Goal: Task Accomplishment & Management: Manage account settings

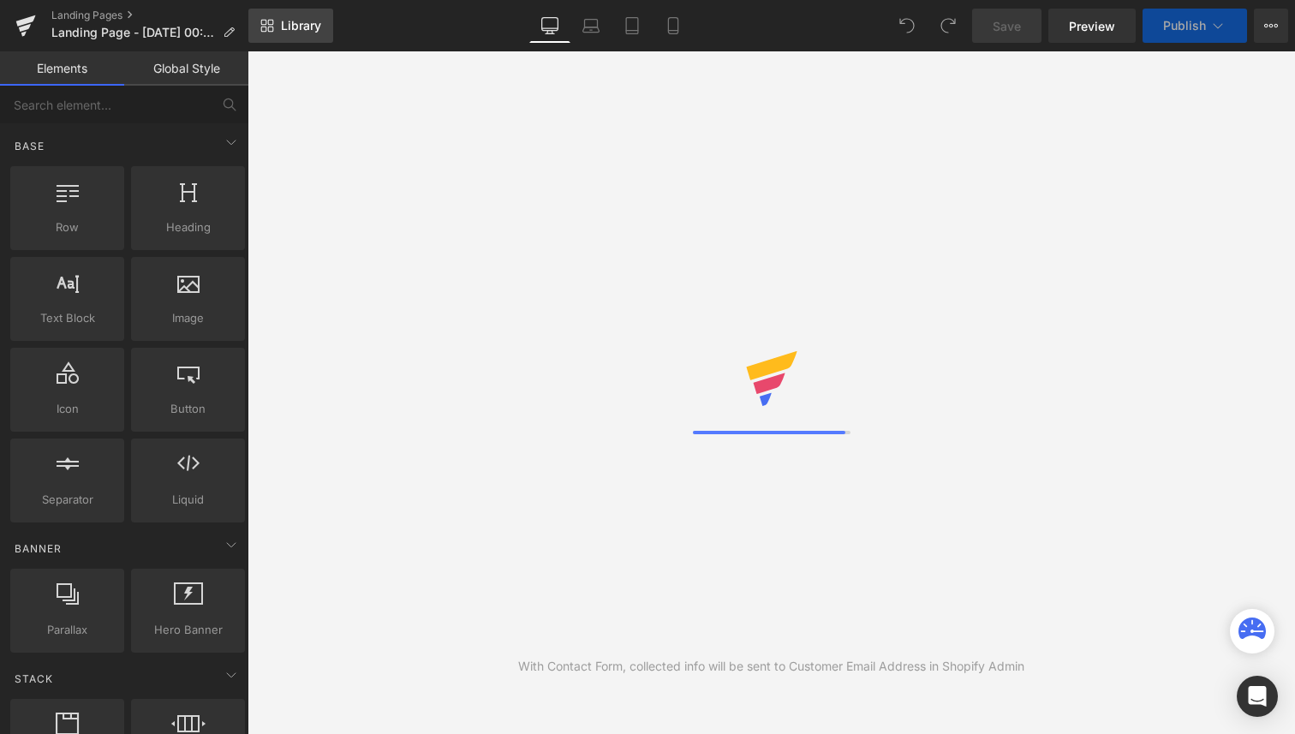
click at [312, 33] on link "Library" at bounding box center [290, 26] width 85 height 34
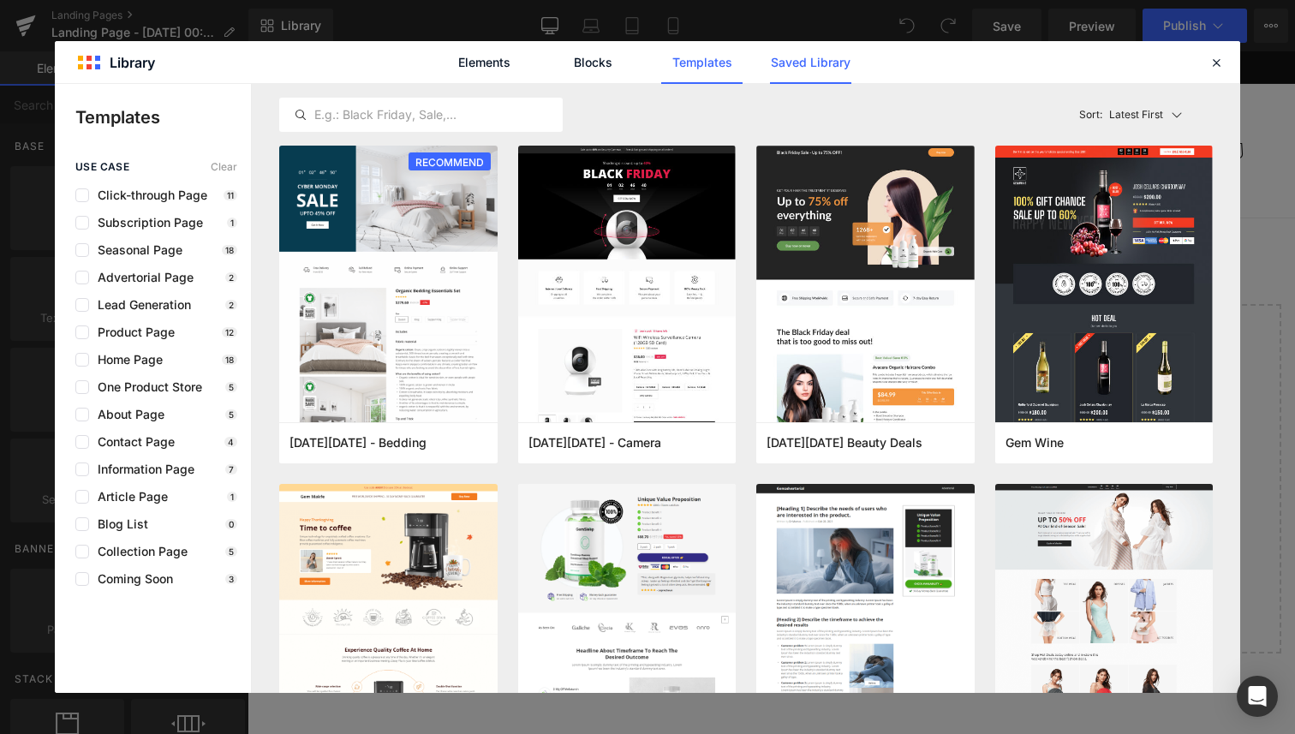
click at [819, 60] on link "Saved Library" at bounding box center [810, 62] width 81 height 43
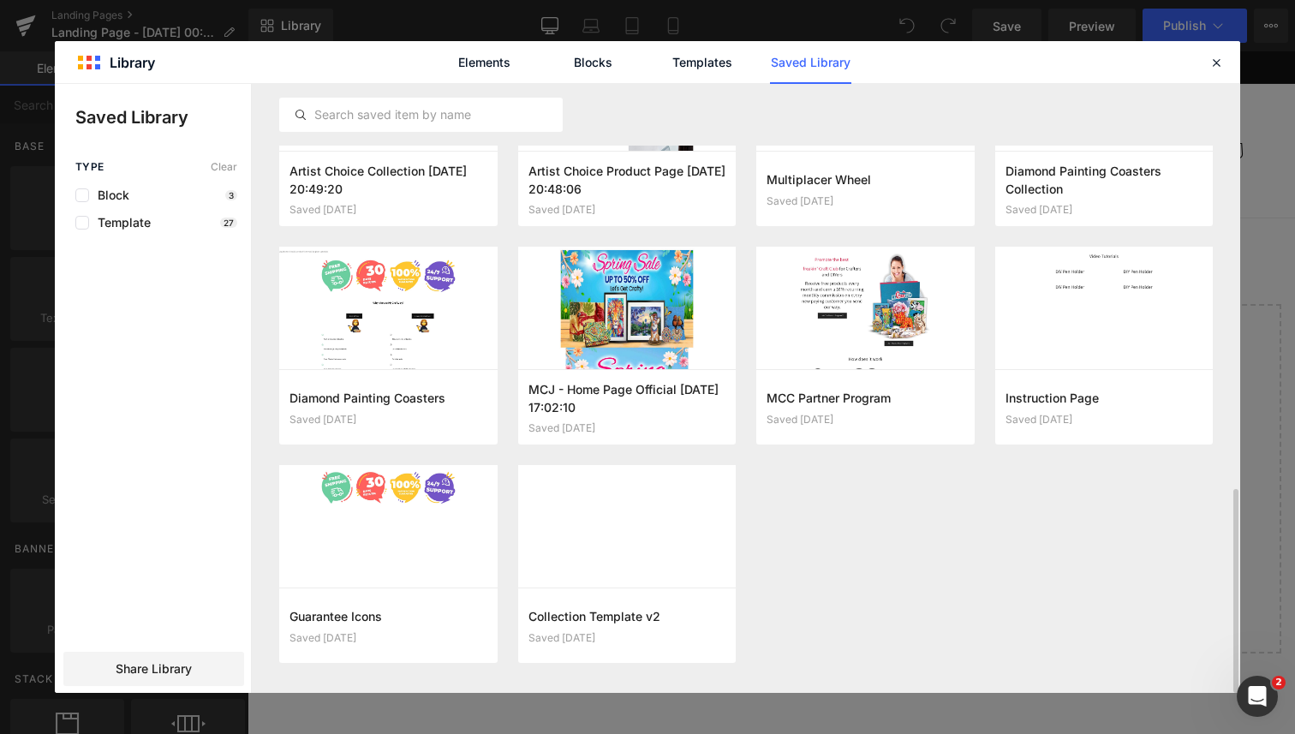
scroll to position [1206, 0]
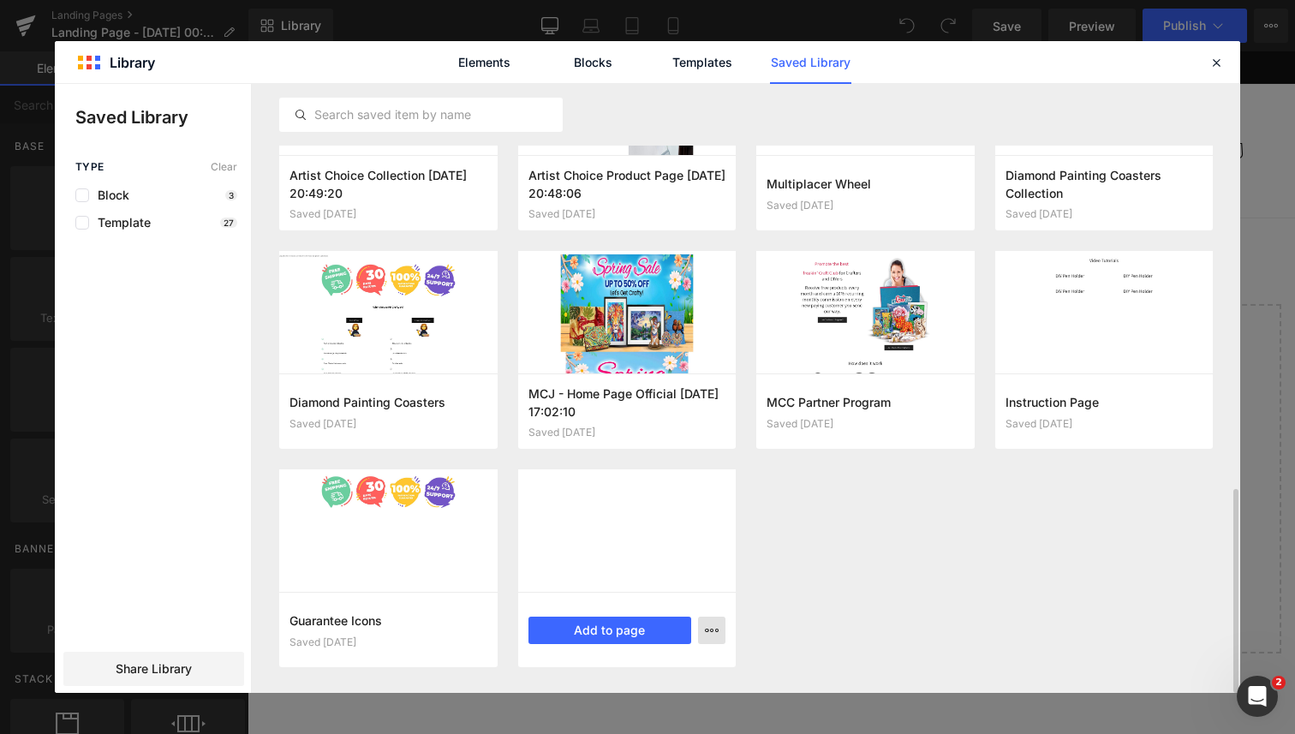
click at [722, 628] on button "button" at bounding box center [711, 630] width 27 height 27
click at [668, 595] on div "Delete" at bounding box center [627, 592] width 195 height 36
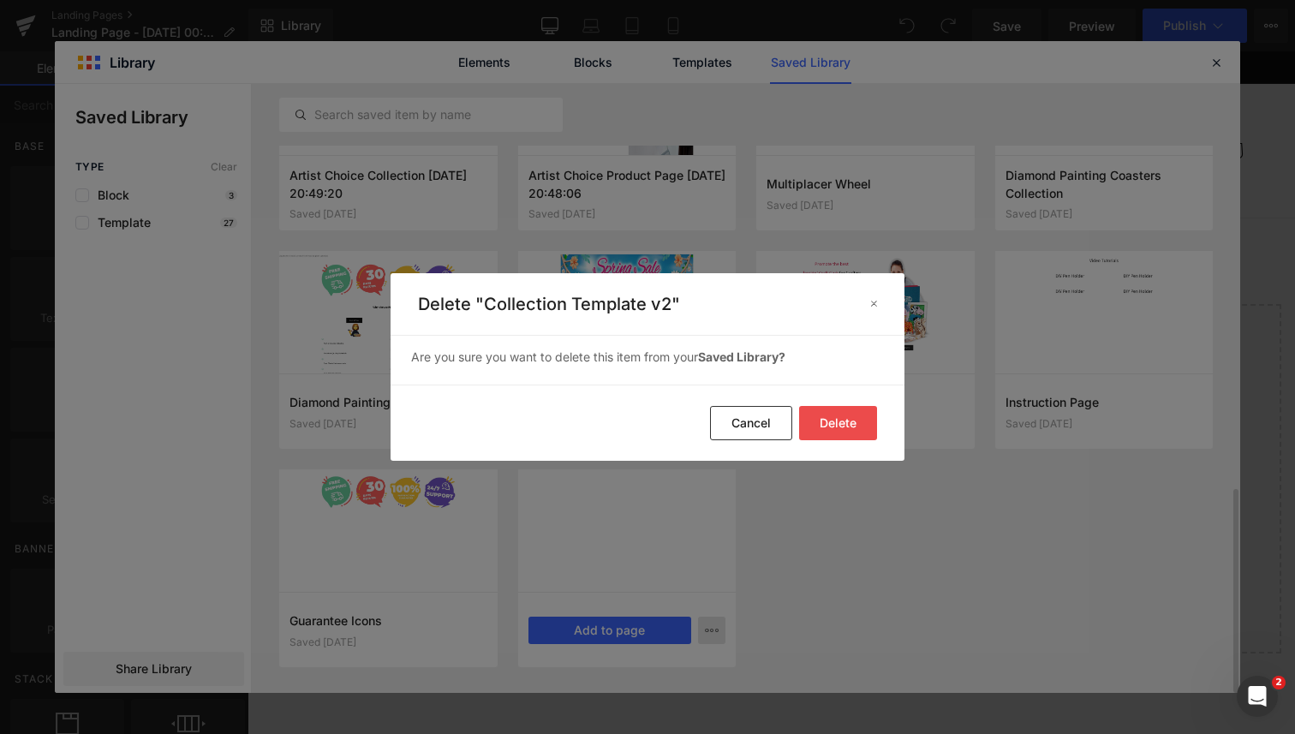
click at [821, 428] on button "Delete" at bounding box center [838, 423] width 78 height 34
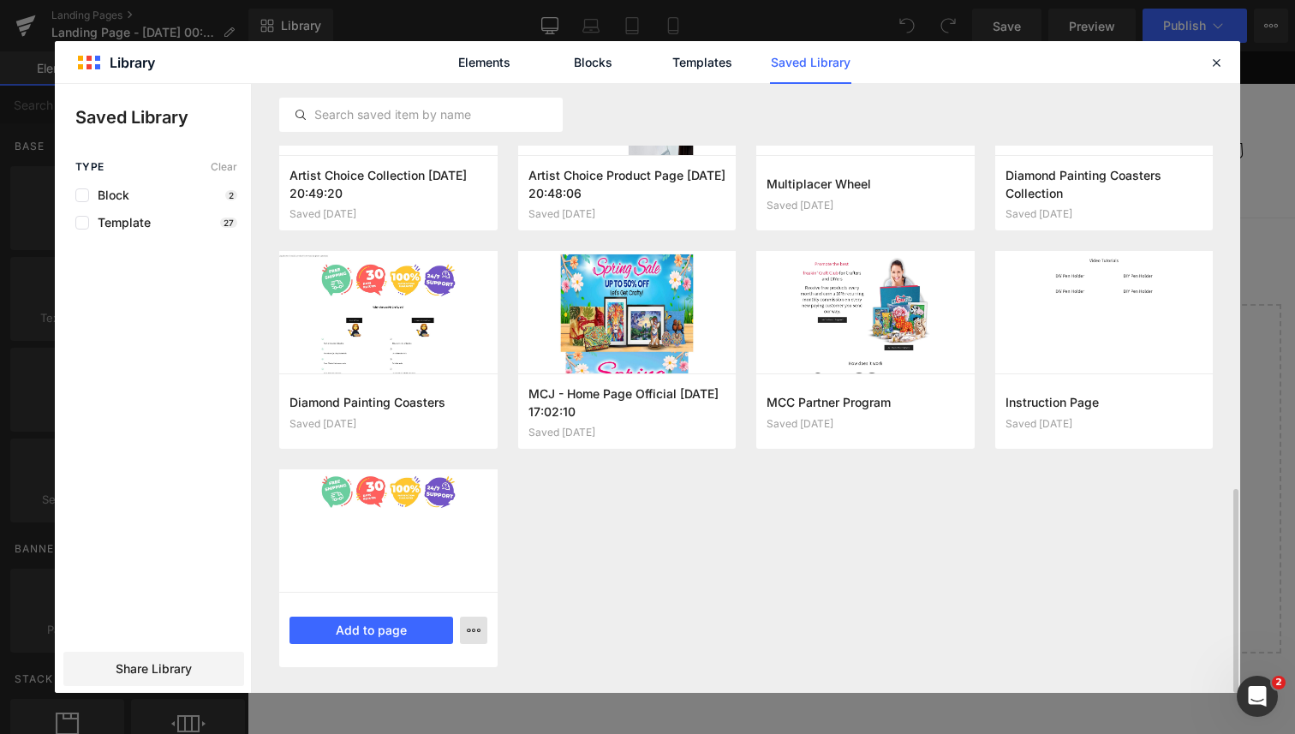
click at [475, 635] on icon "button" at bounding box center [474, 631] width 14 height 14
click at [448, 590] on div "Delete" at bounding box center [389, 592] width 195 height 36
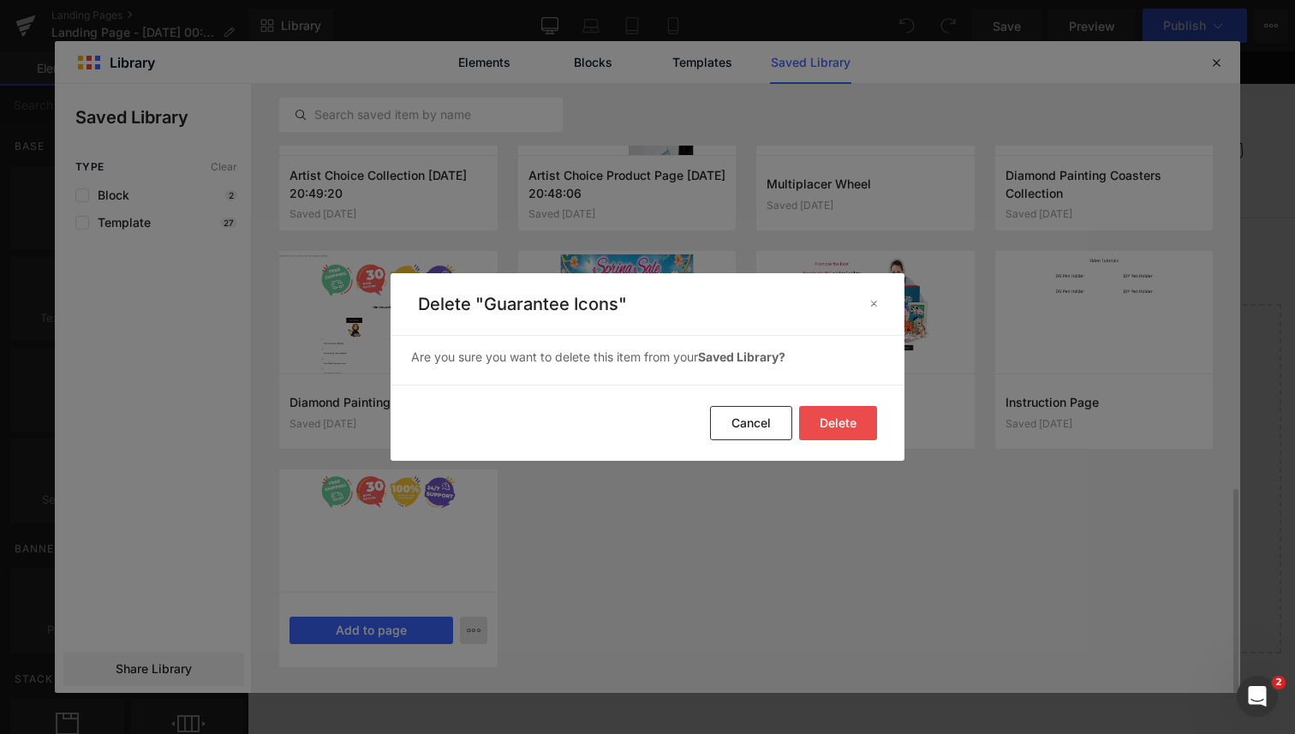
click at [819, 428] on button "Delete" at bounding box center [838, 423] width 78 height 34
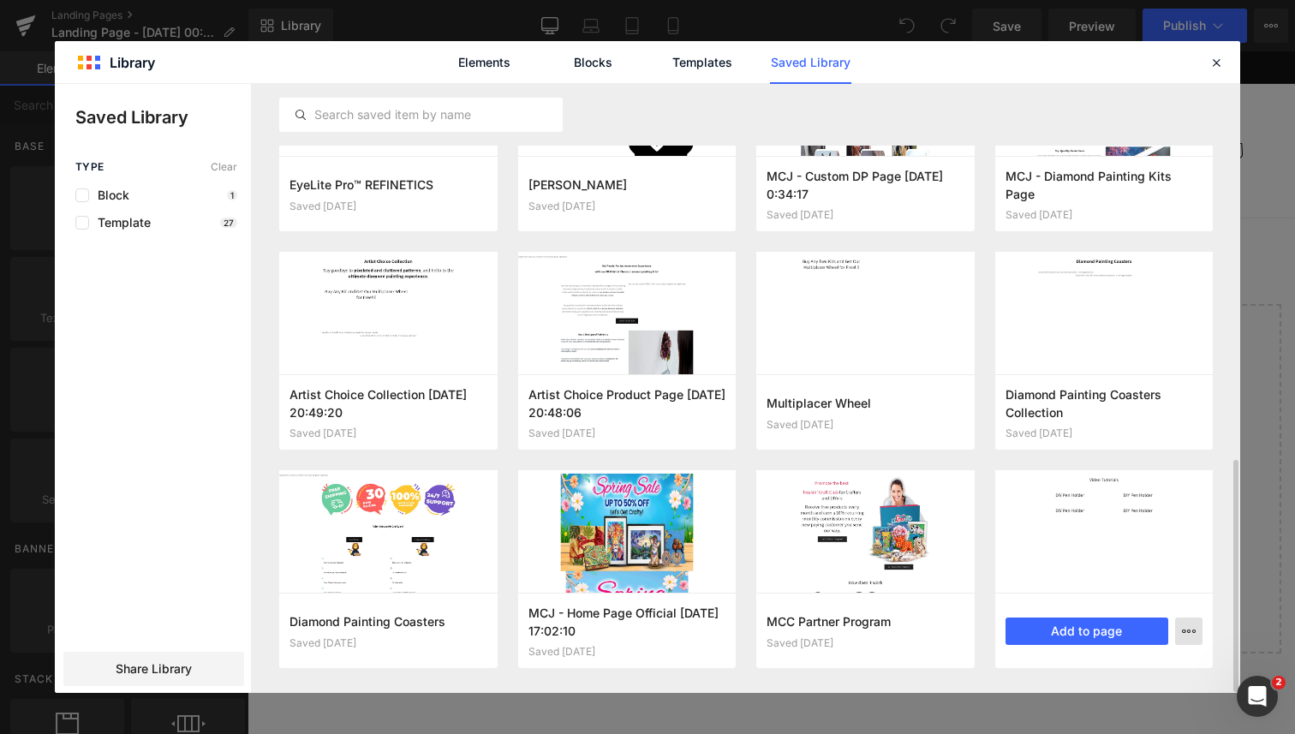
click at [1191, 630] on icon "button" at bounding box center [1189, 631] width 14 height 14
click at [1160, 593] on div "Delete" at bounding box center [1104, 593] width 195 height 36
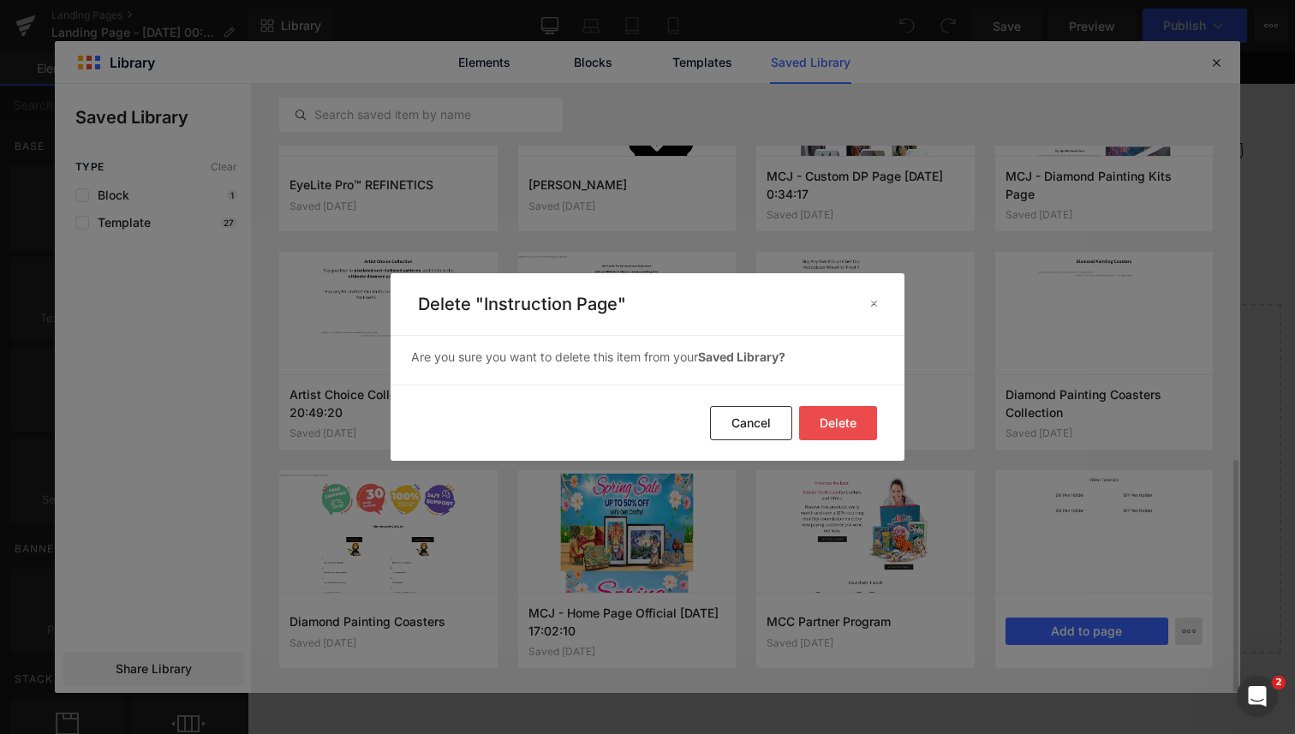
click at [866, 427] on button "Delete" at bounding box center [838, 423] width 78 height 34
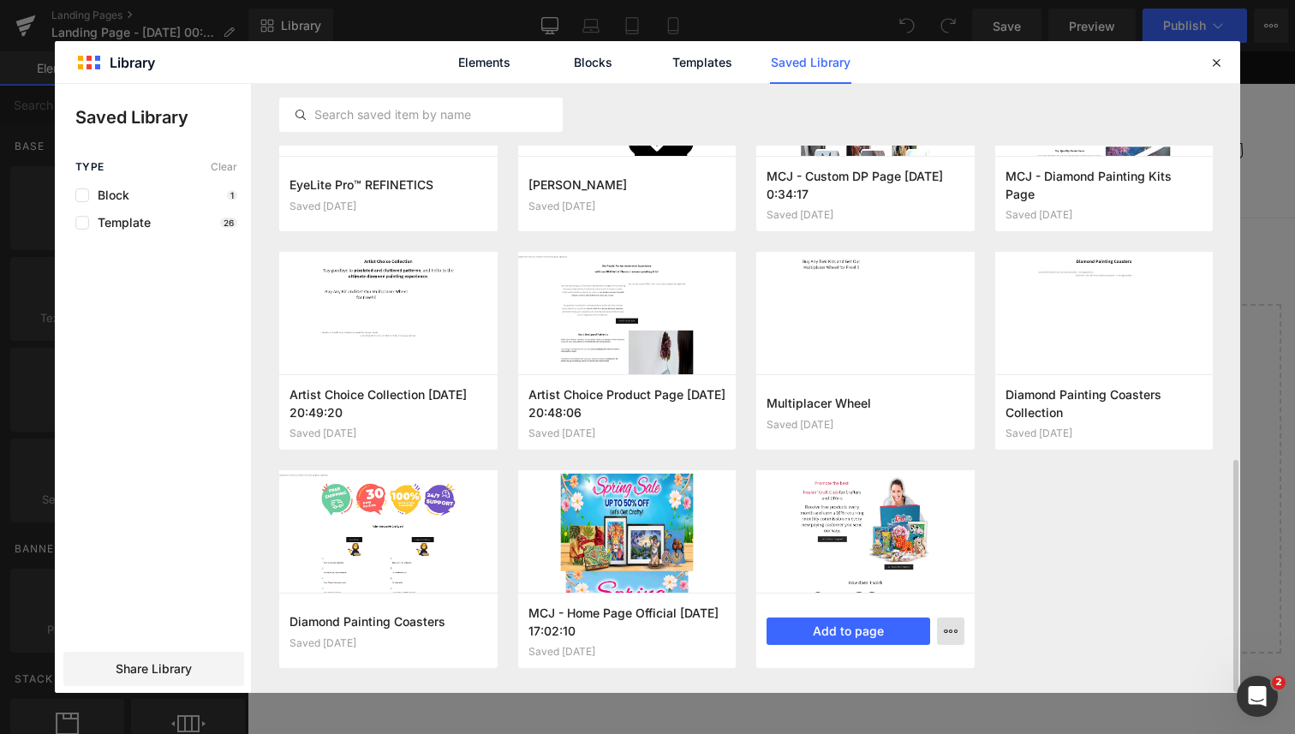
click at [948, 632] on icon "button" at bounding box center [951, 631] width 14 height 14
click at [917, 592] on div "Delete" at bounding box center [866, 593] width 195 height 36
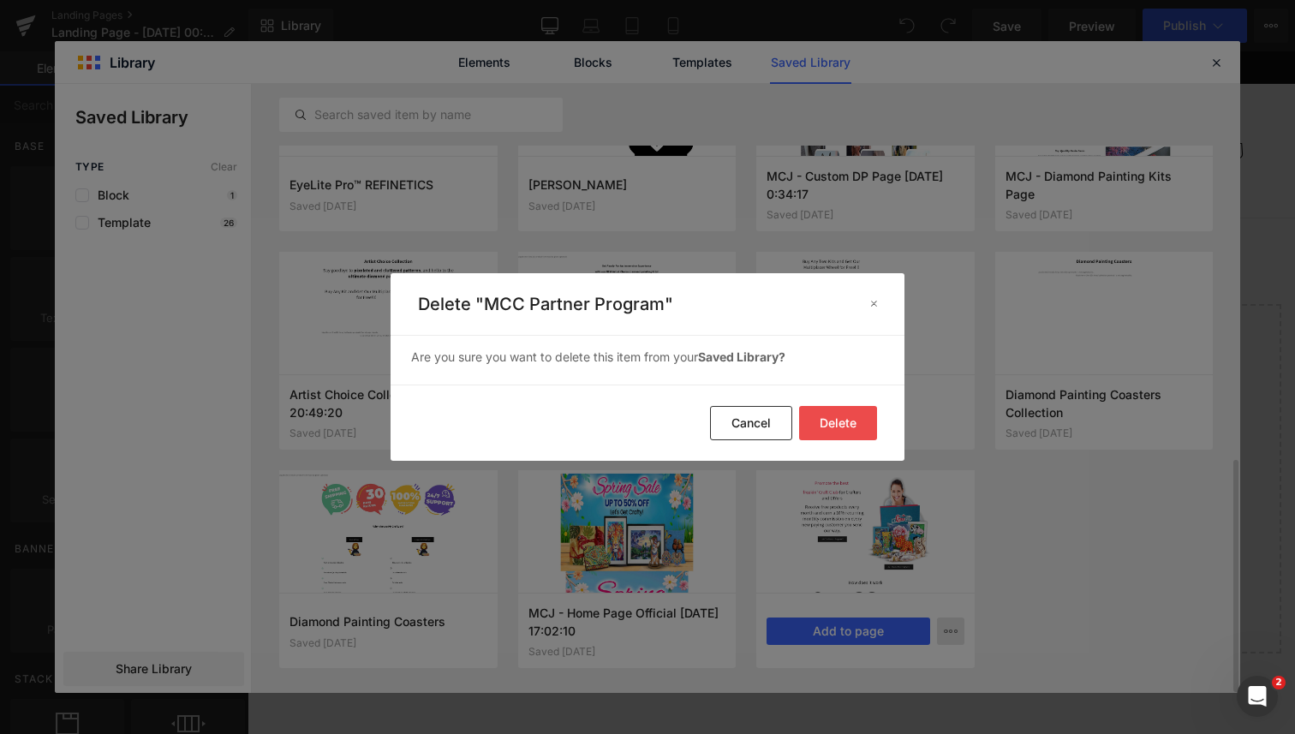
click at [857, 426] on button "Delete" at bounding box center [838, 423] width 78 height 34
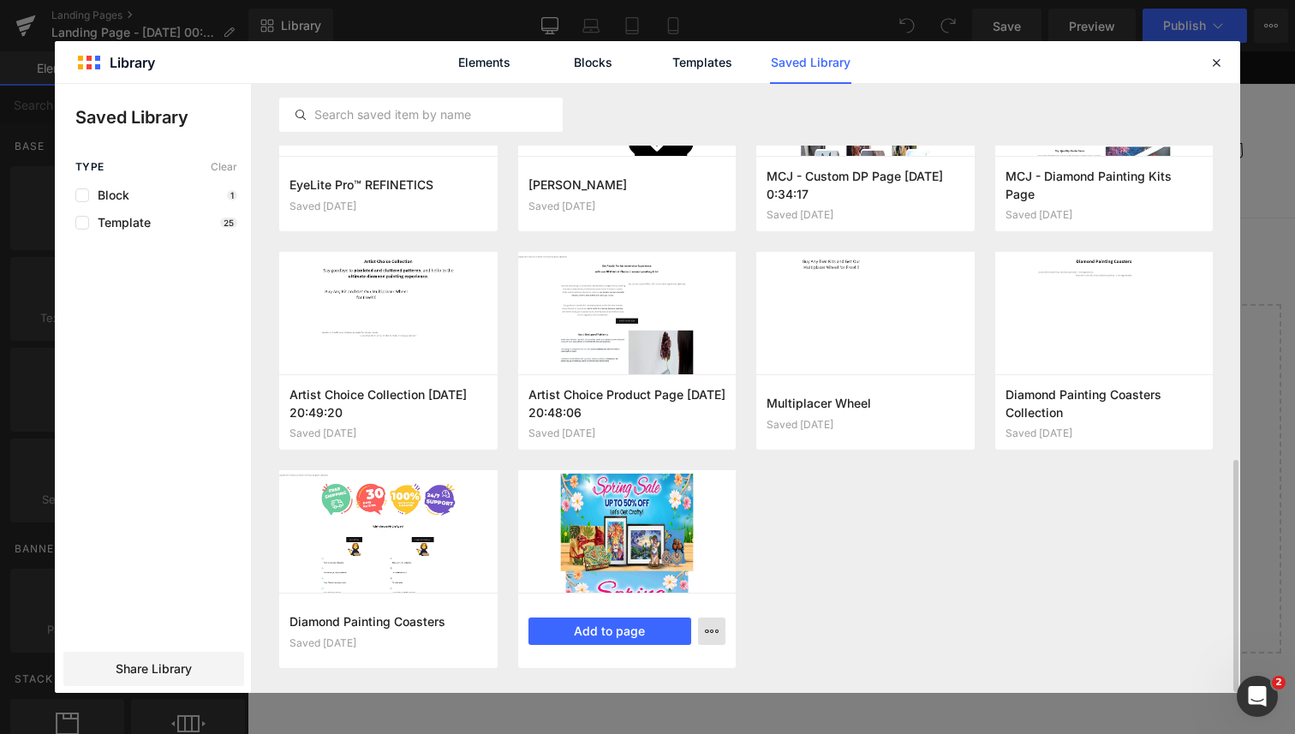
click at [723, 629] on button "button" at bounding box center [711, 631] width 27 height 27
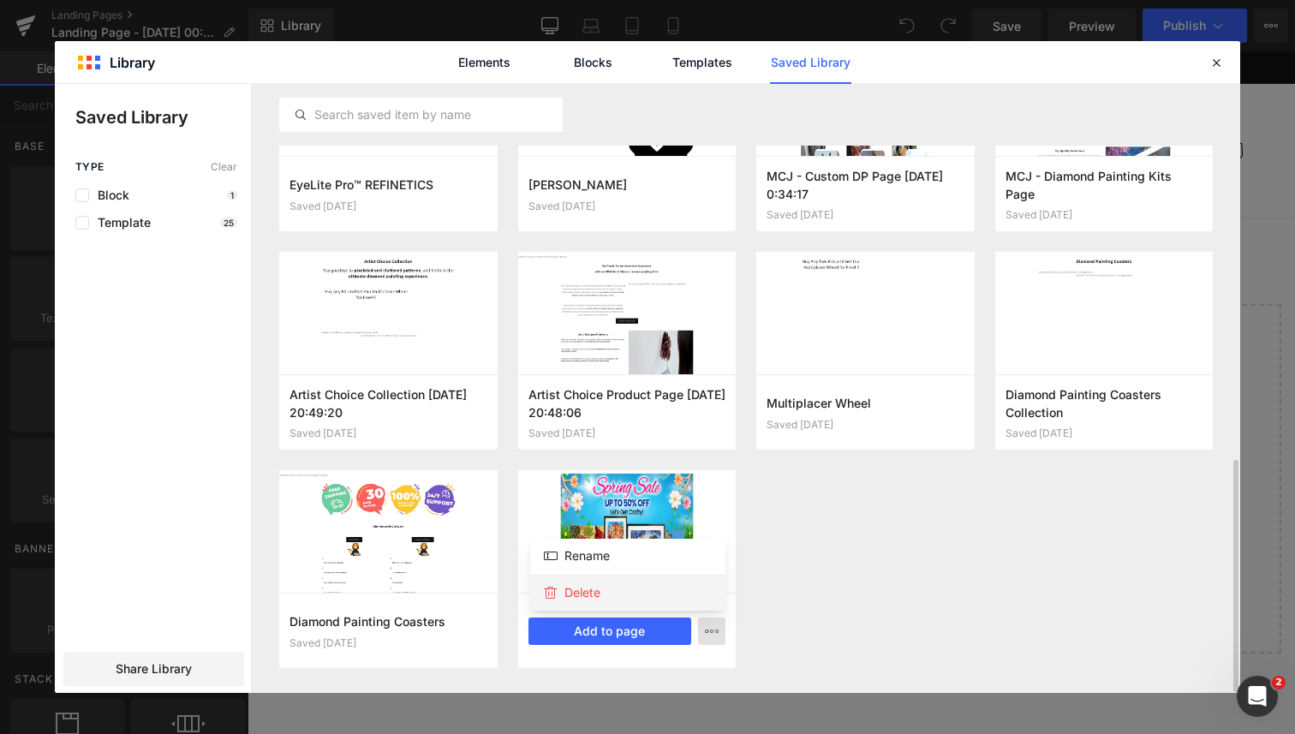
click at [673, 583] on div "Delete" at bounding box center [627, 593] width 195 height 36
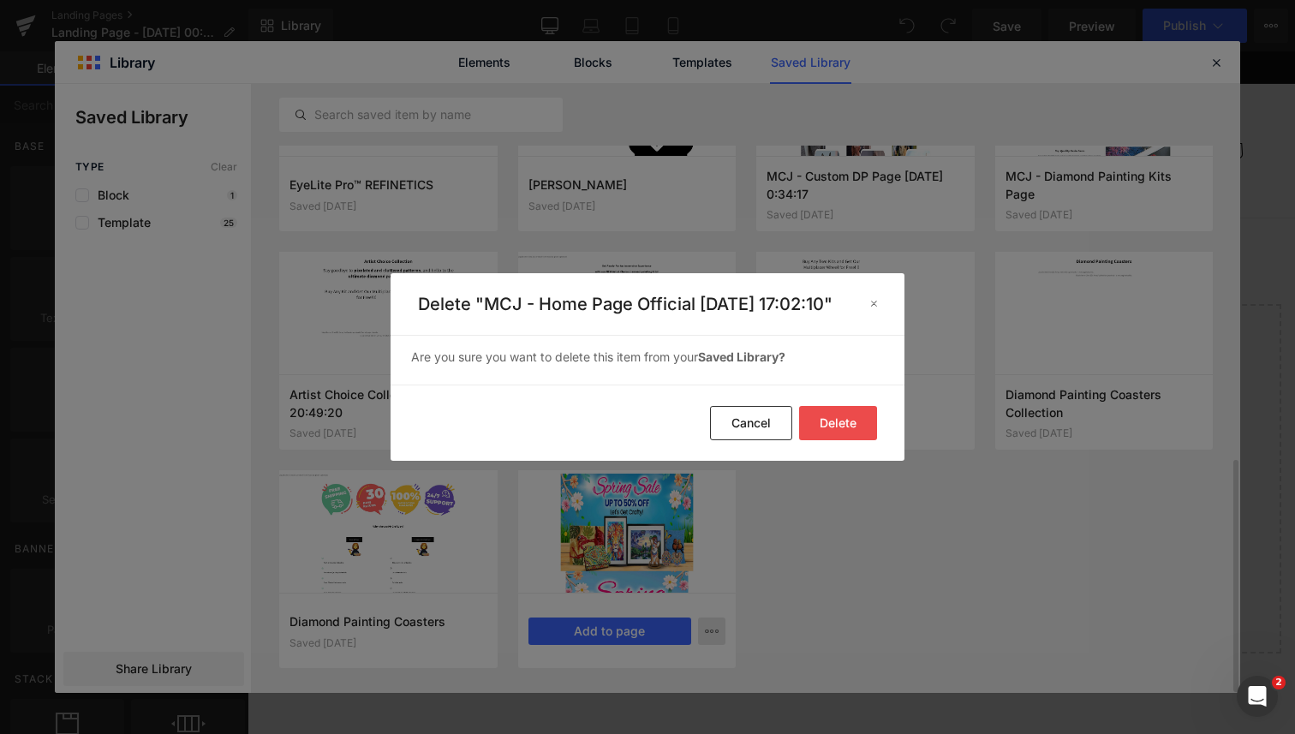
drag, startPoint x: 845, startPoint y: 432, endPoint x: 834, endPoint y: 439, distance: 13.5
click at [845, 432] on button "Delete" at bounding box center [838, 423] width 78 height 34
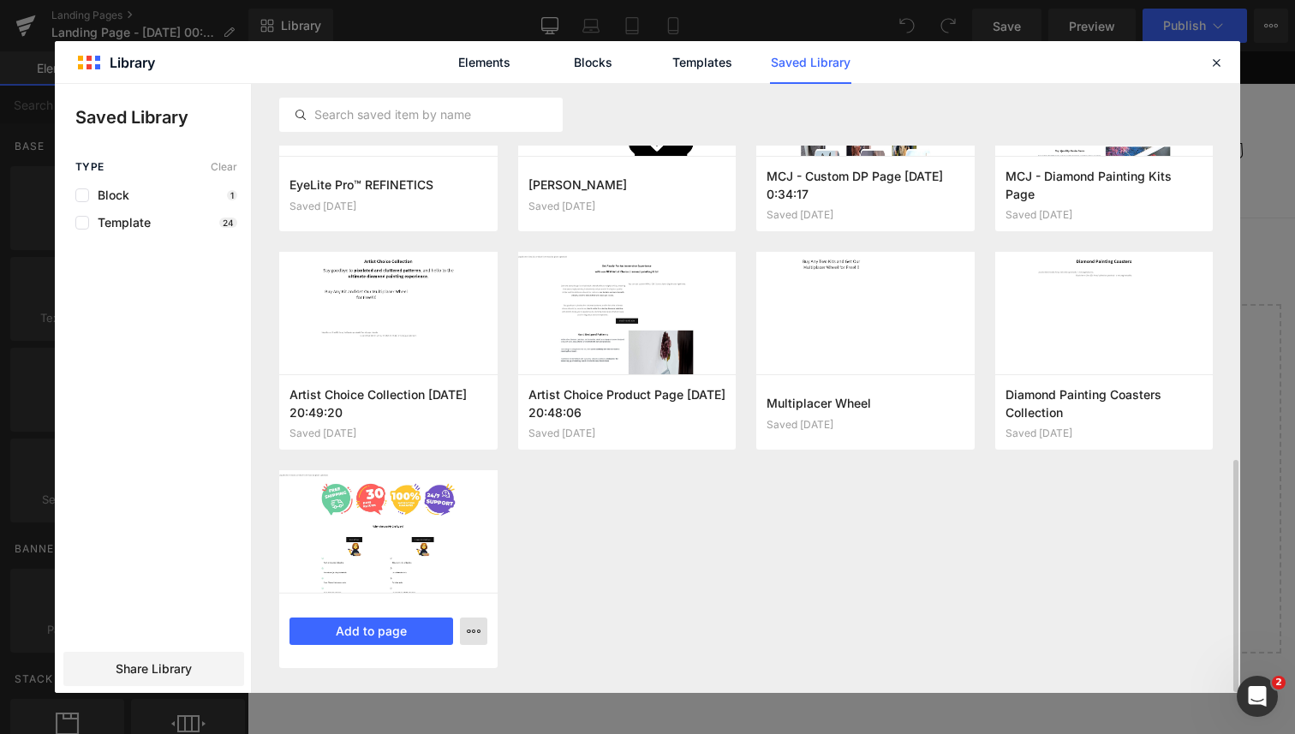
click at [470, 638] on button "button" at bounding box center [473, 631] width 27 height 27
click at [439, 578] on div "Delete" at bounding box center [389, 593] width 195 height 36
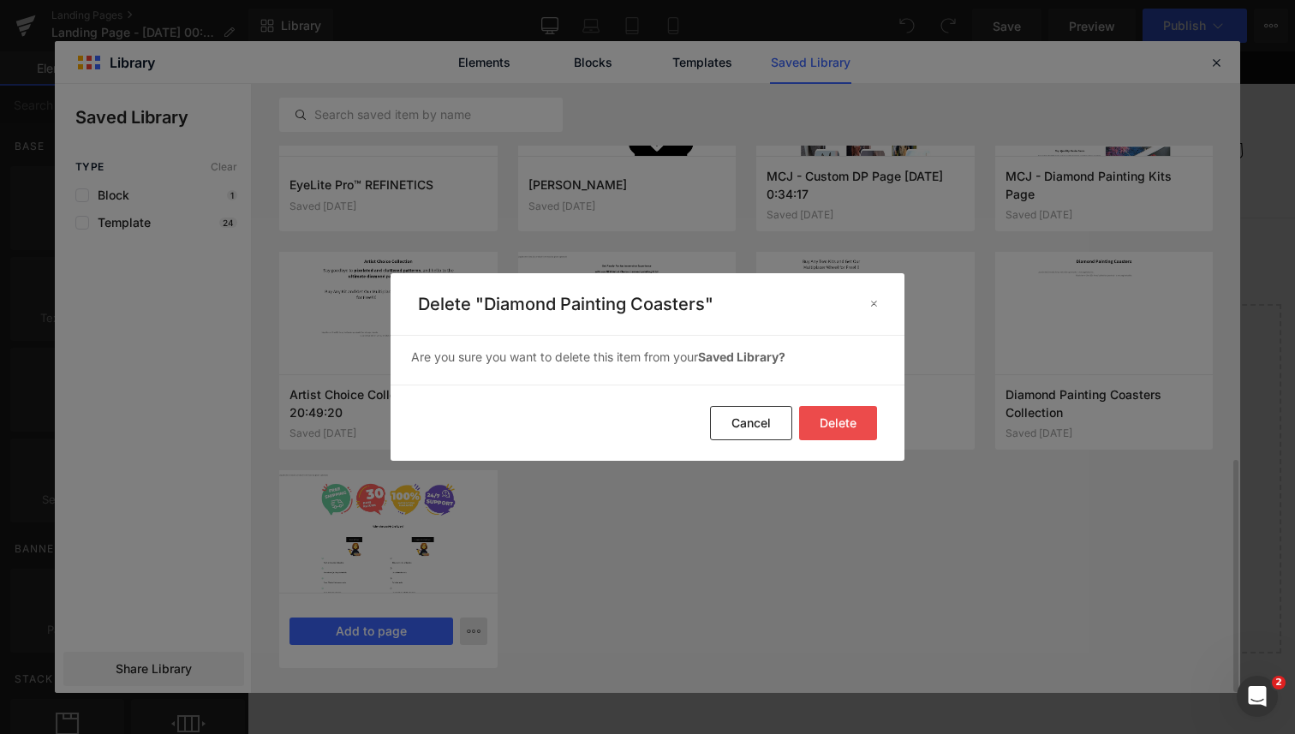
click at [838, 421] on button "Delete" at bounding box center [838, 423] width 78 height 34
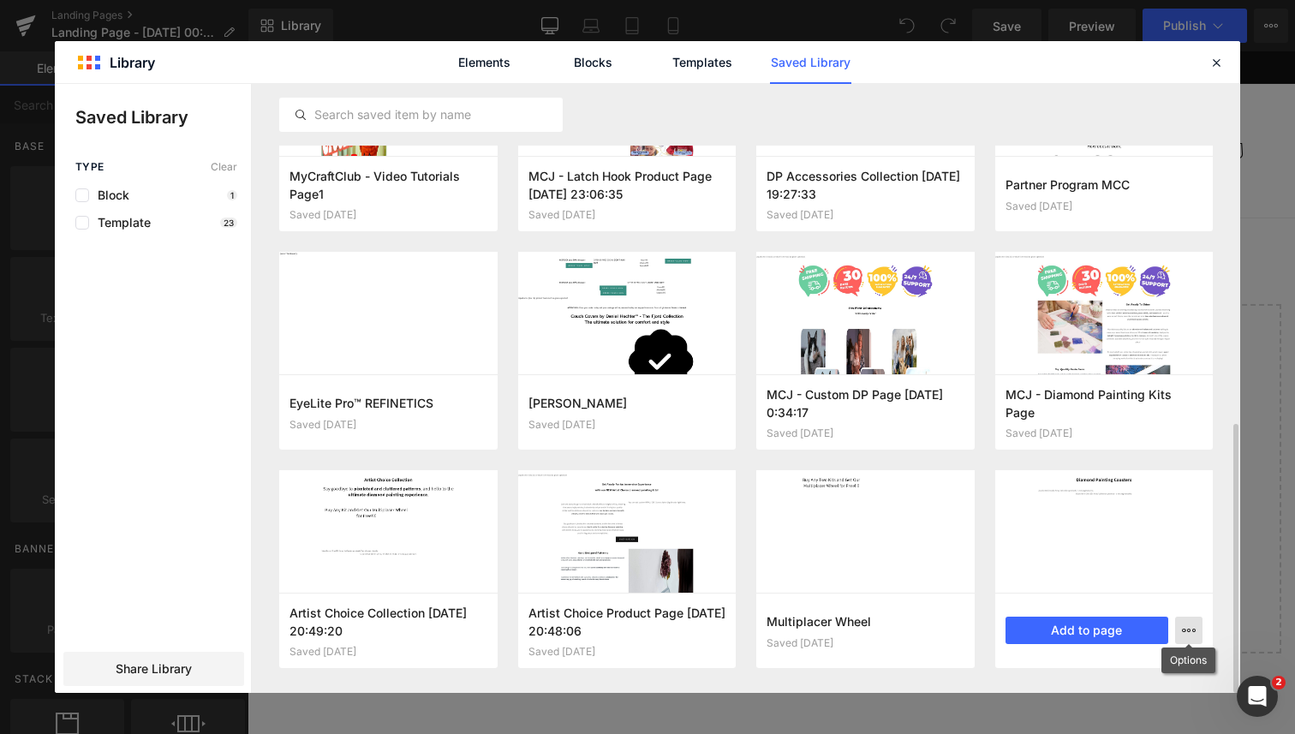
click at [1191, 632] on icon "button" at bounding box center [1189, 631] width 14 height 14
click at [1136, 597] on div "Delete" at bounding box center [1104, 592] width 195 height 36
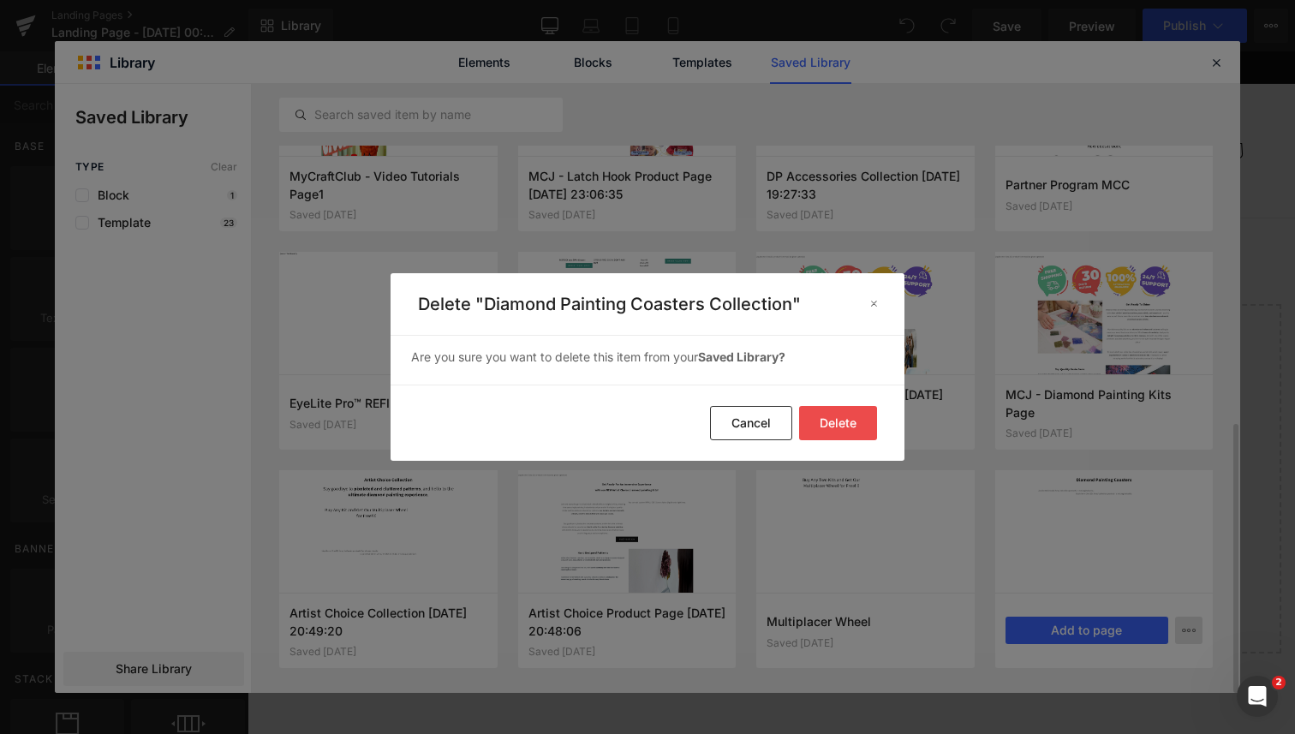
click at [841, 421] on button "Delete" at bounding box center [838, 423] width 78 height 34
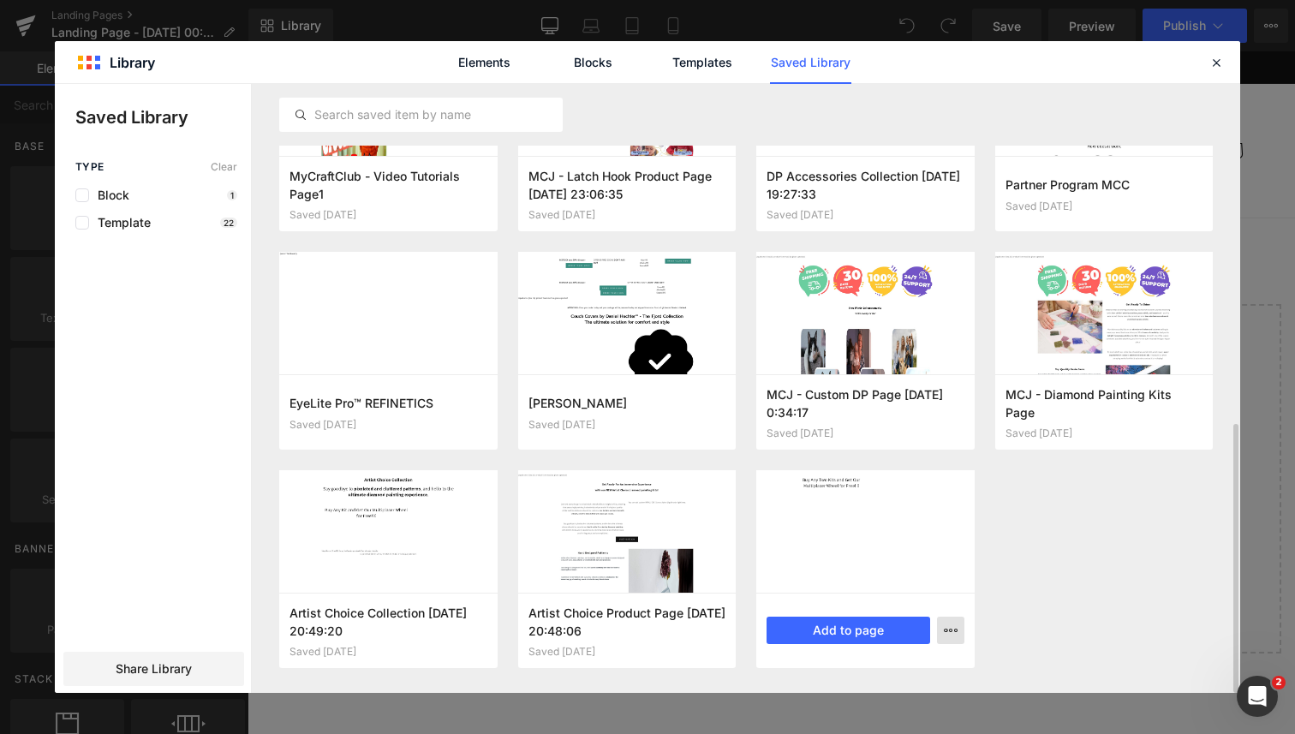
click at [946, 630] on icon "button" at bounding box center [951, 631] width 14 height 14
click at [910, 592] on div "Delete" at bounding box center [866, 592] width 195 height 36
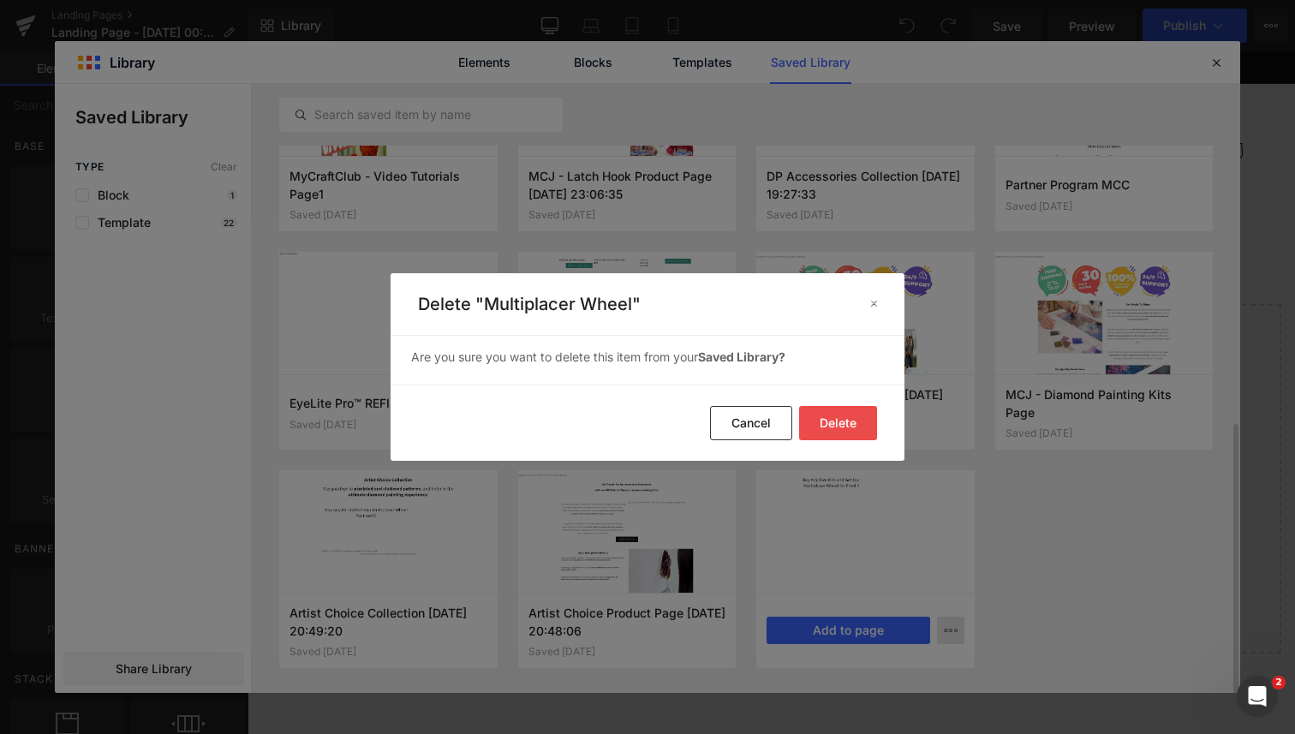
drag, startPoint x: 866, startPoint y: 424, endPoint x: 860, endPoint y: 432, distance: 9.8
click at [866, 424] on button "Delete" at bounding box center [838, 423] width 78 height 34
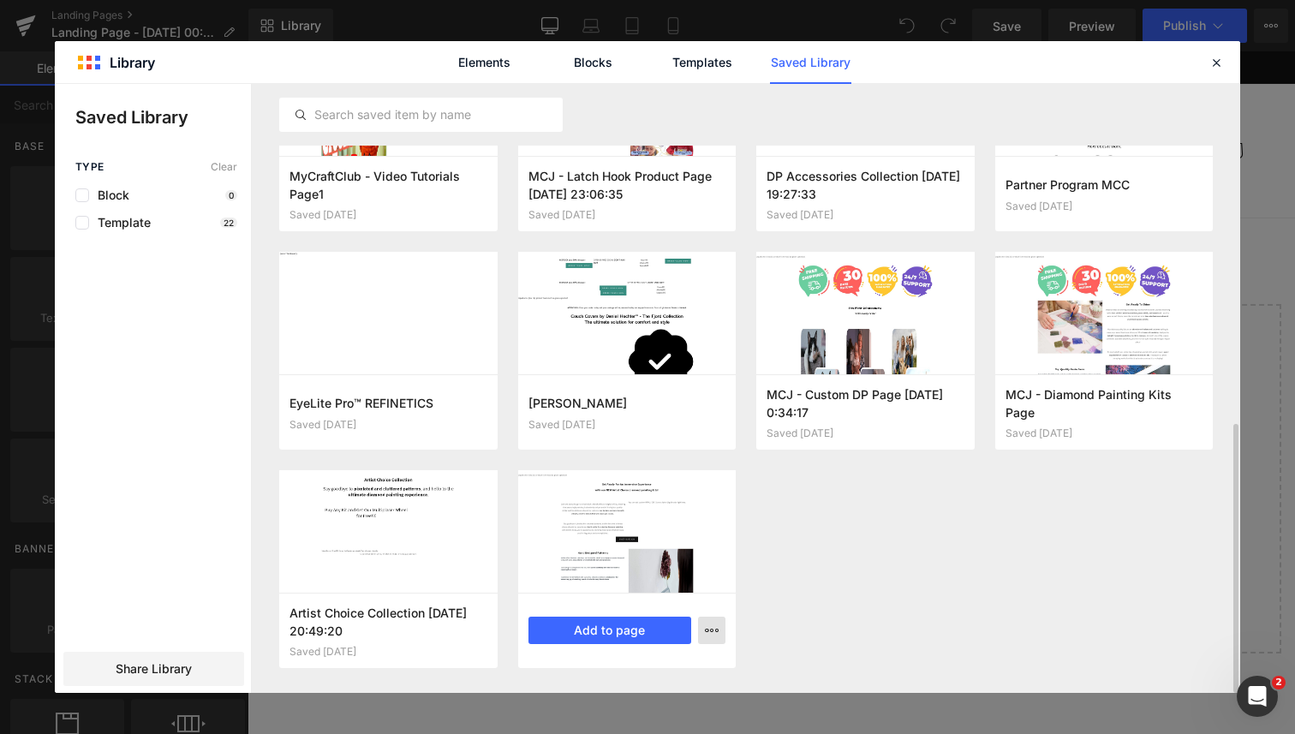
click at [720, 634] on button "button" at bounding box center [711, 630] width 27 height 27
click at [701, 587] on div "Delete" at bounding box center [627, 592] width 195 height 36
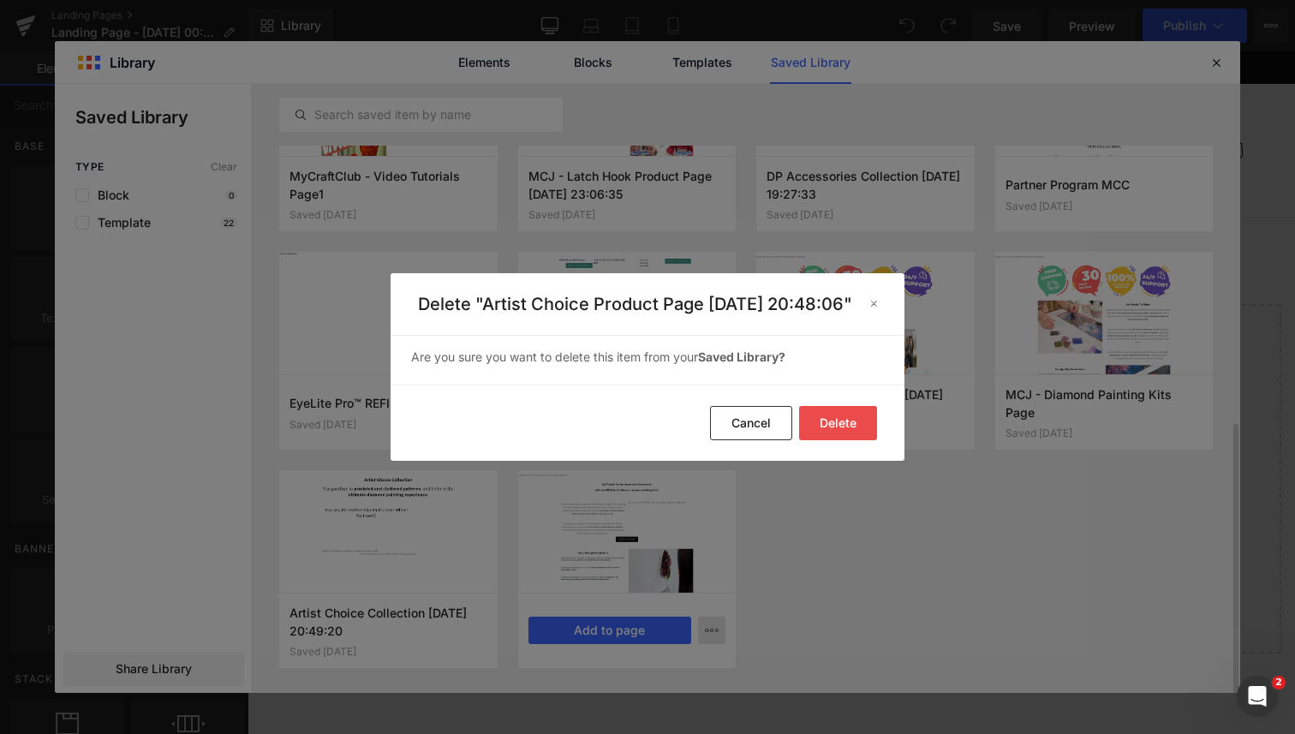
drag, startPoint x: 835, startPoint y: 433, endPoint x: 824, endPoint y: 439, distance: 12.6
click at [835, 433] on button "Delete" at bounding box center [838, 423] width 78 height 34
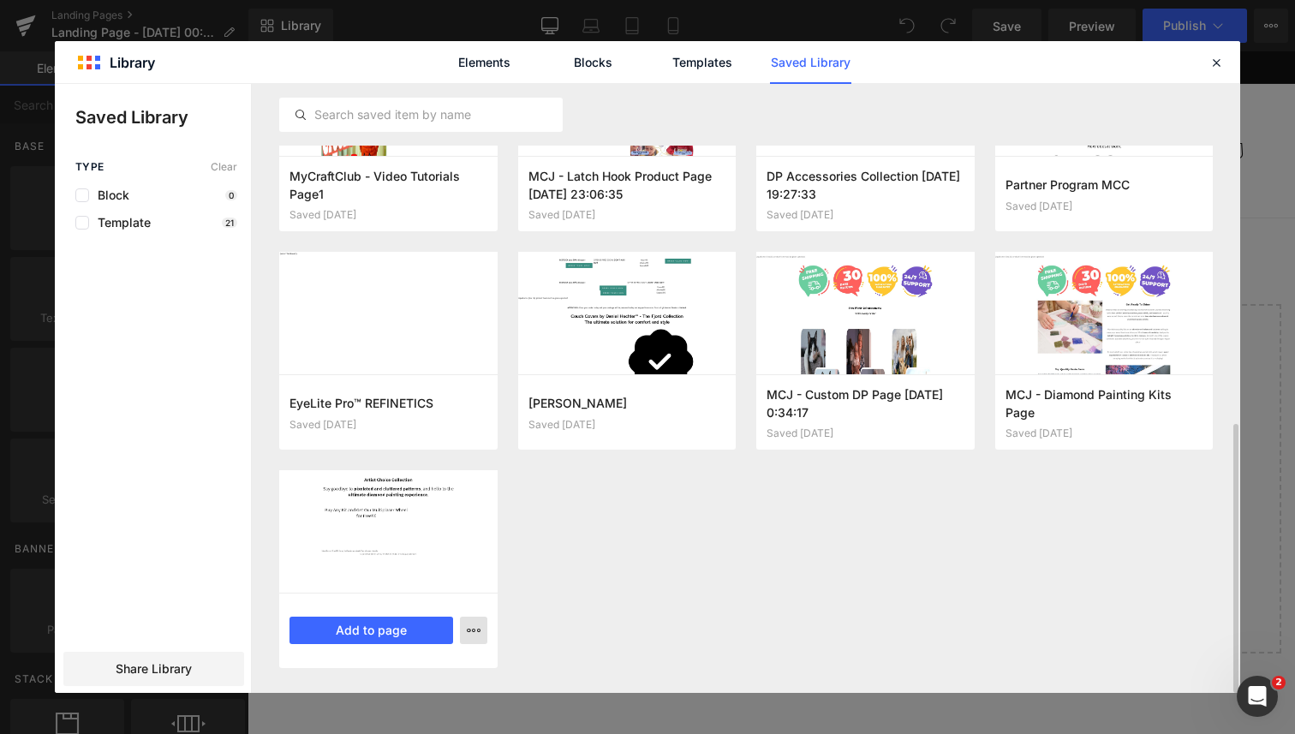
click at [477, 639] on button "button" at bounding box center [473, 630] width 27 height 27
click at [434, 596] on div "Delete" at bounding box center [389, 592] width 195 height 36
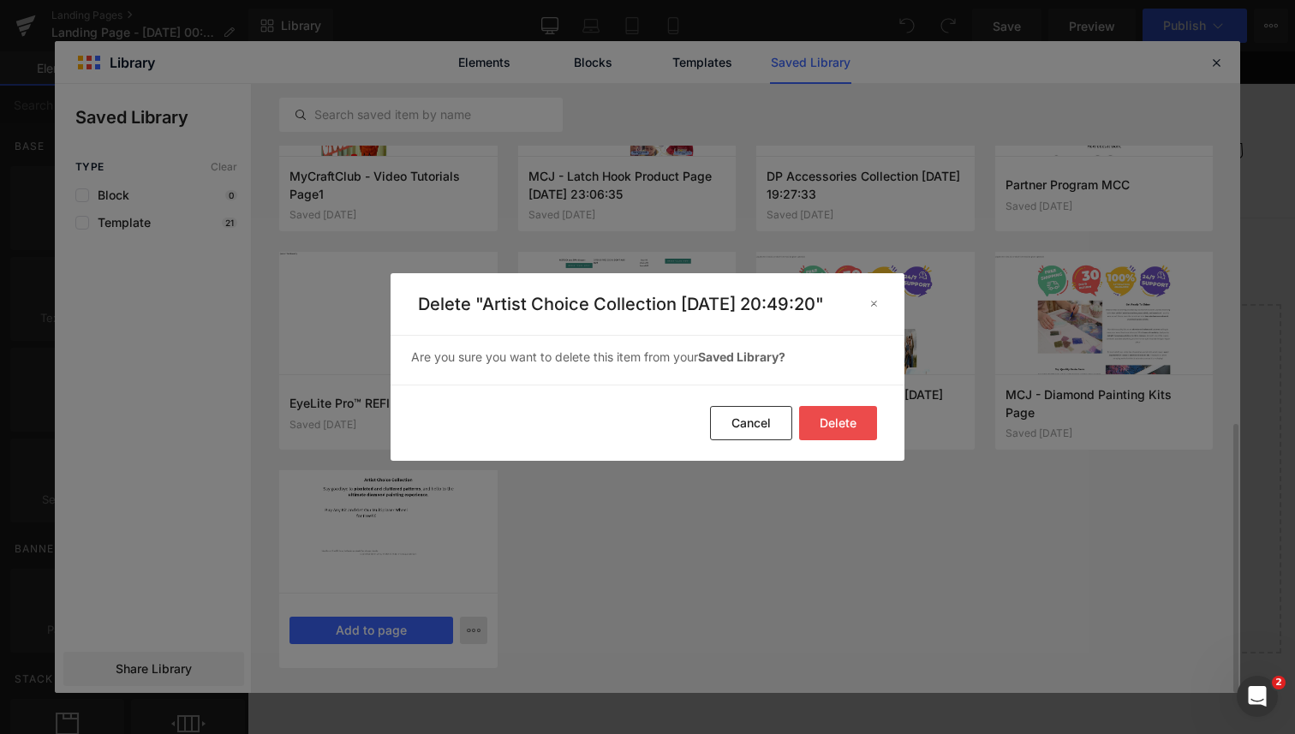
click at [828, 430] on button "Delete" at bounding box center [838, 423] width 78 height 34
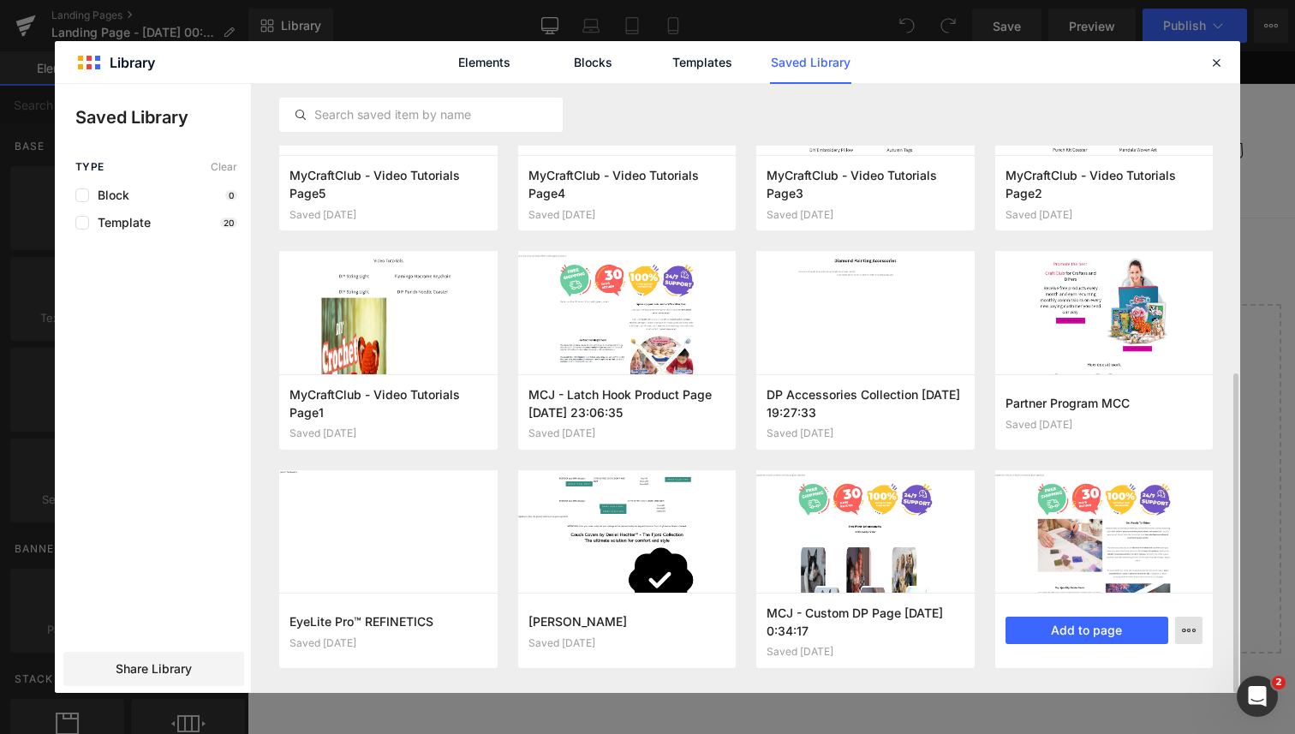
click at [1192, 636] on icon "button" at bounding box center [1189, 631] width 14 height 14
click at [1105, 596] on div "Delete" at bounding box center [1104, 592] width 195 height 36
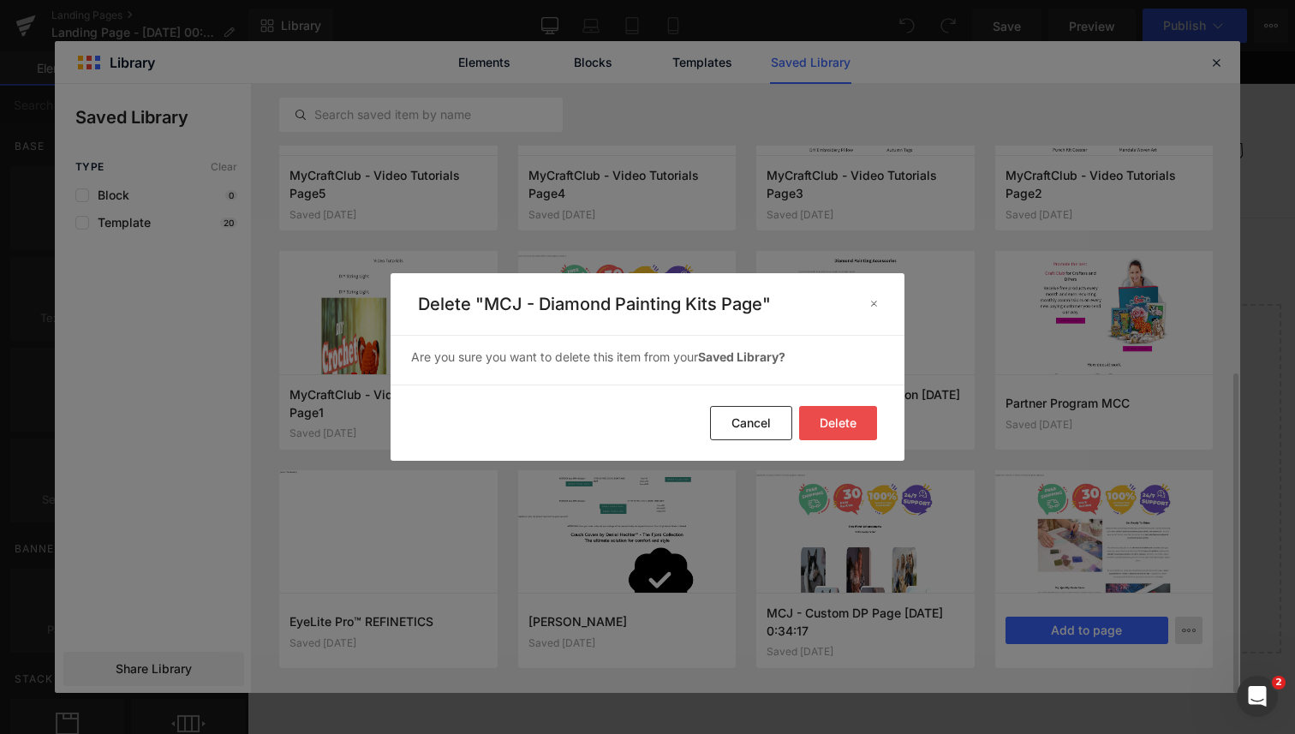
click at [848, 434] on button "Delete" at bounding box center [838, 423] width 78 height 34
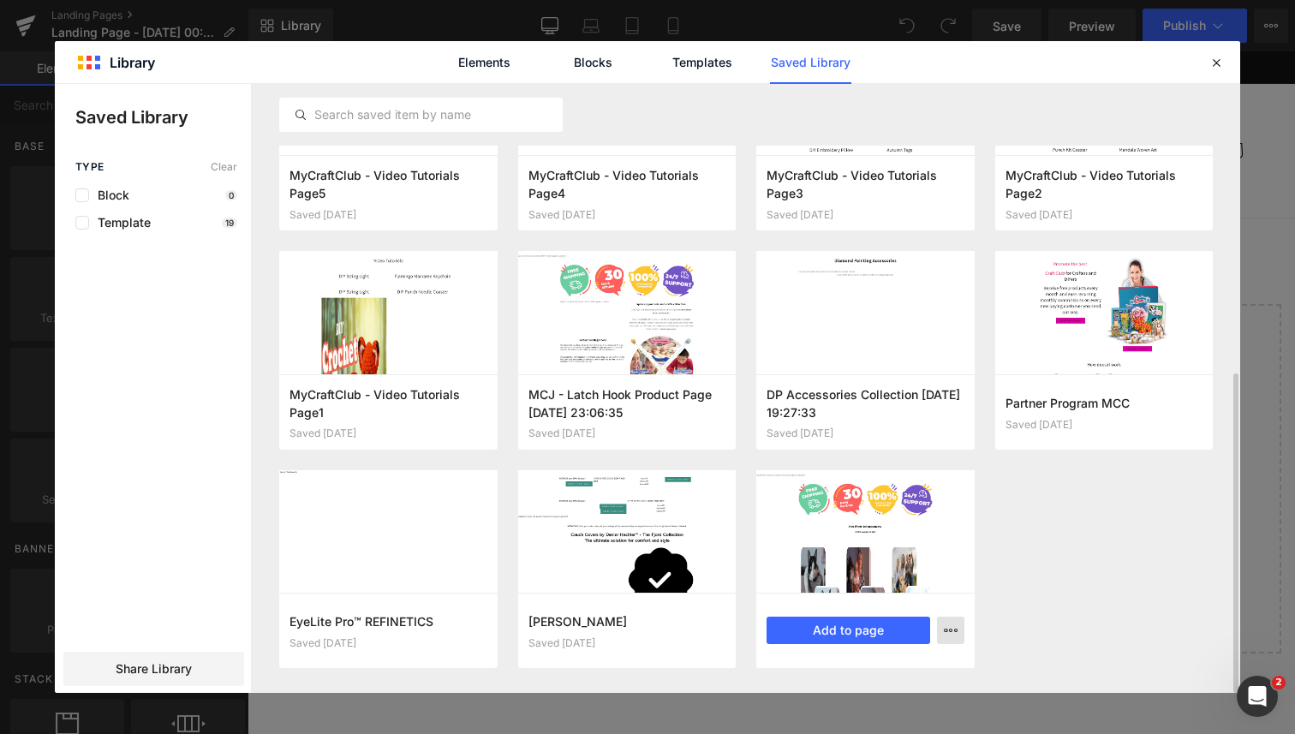
click at [964, 632] on button "button" at bounding box center [950, 630] width 27 height 27
click at [944, 624] on div at bounding box center [647, 388] width 1185 height 609
click at [940, 627] on button "button" at bounding box center [950, 630] width 27 height 27
click at [935, 588] on div "Delete" at bounding box center [866, 592] width 195 height 36
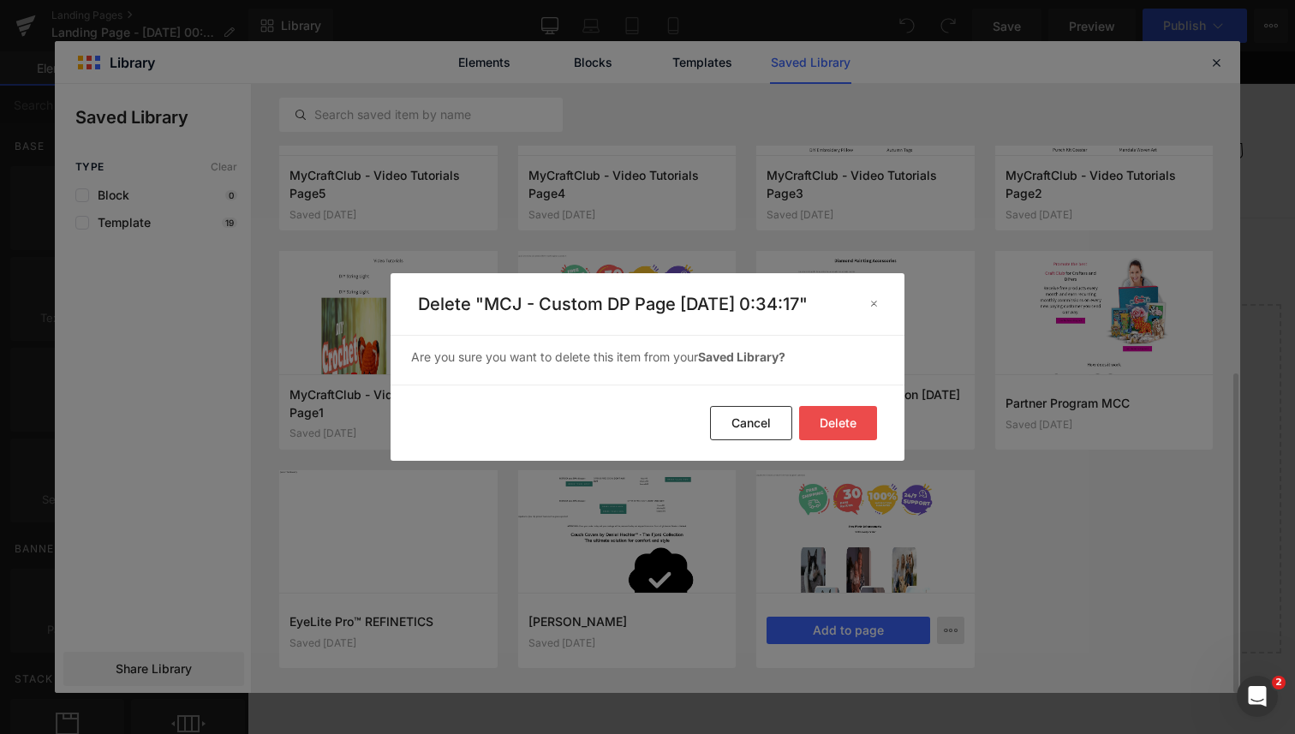
drag, startPoint x: 857, startPoint y: 433, endPoint x: 839, endPoint y: 476, distance: 46.5
click at [857, 433] on button "Delete" at bounding box center [838, 423] width 78 height 34
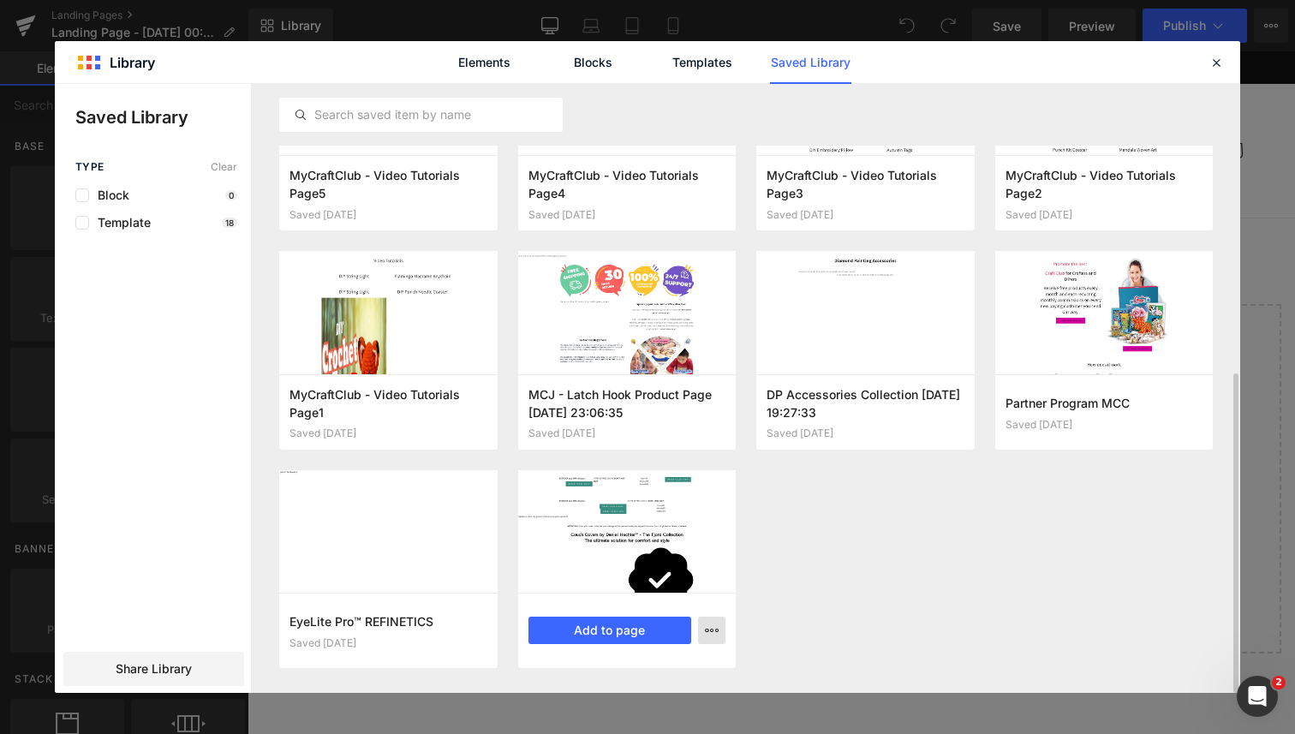
click at [702, 641] on button "button" at bounding box center [711, 630] width 27 height 27
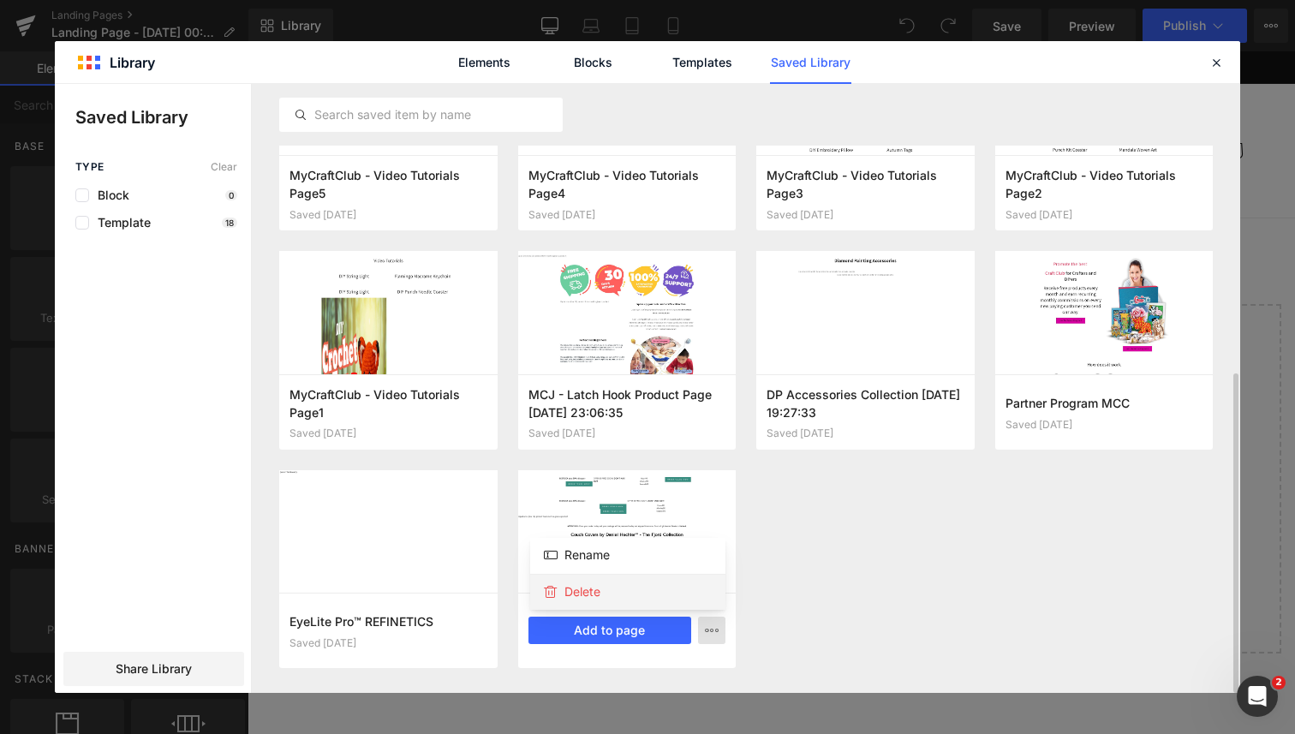
click at [697, 590] on div "Delete" at bounding box center [627, 592] width 195 height 36
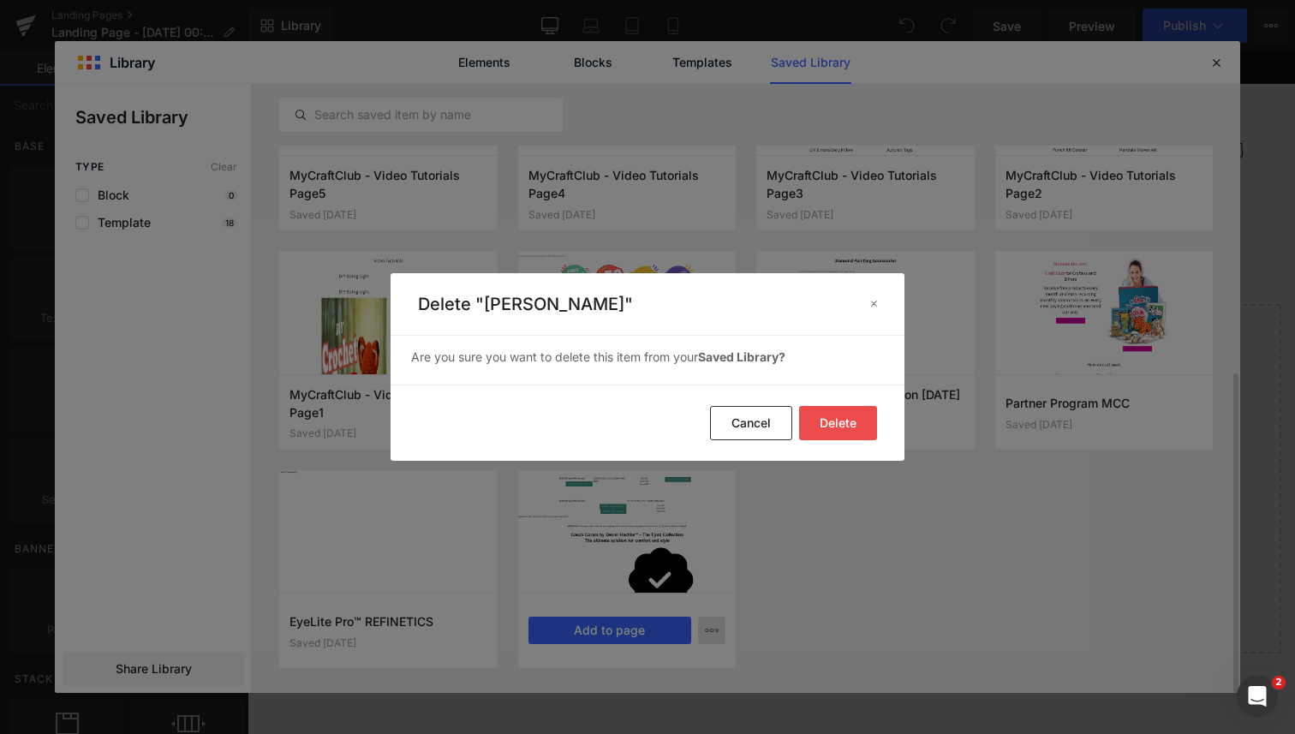
drag, startPoint x: 832, startPoint y: 420, endPoint x: 781, endPoint y: 441, distance: 54.9
click at [832, 420] on button "Delete" at bounding box center [838, 423] width 78 height 34
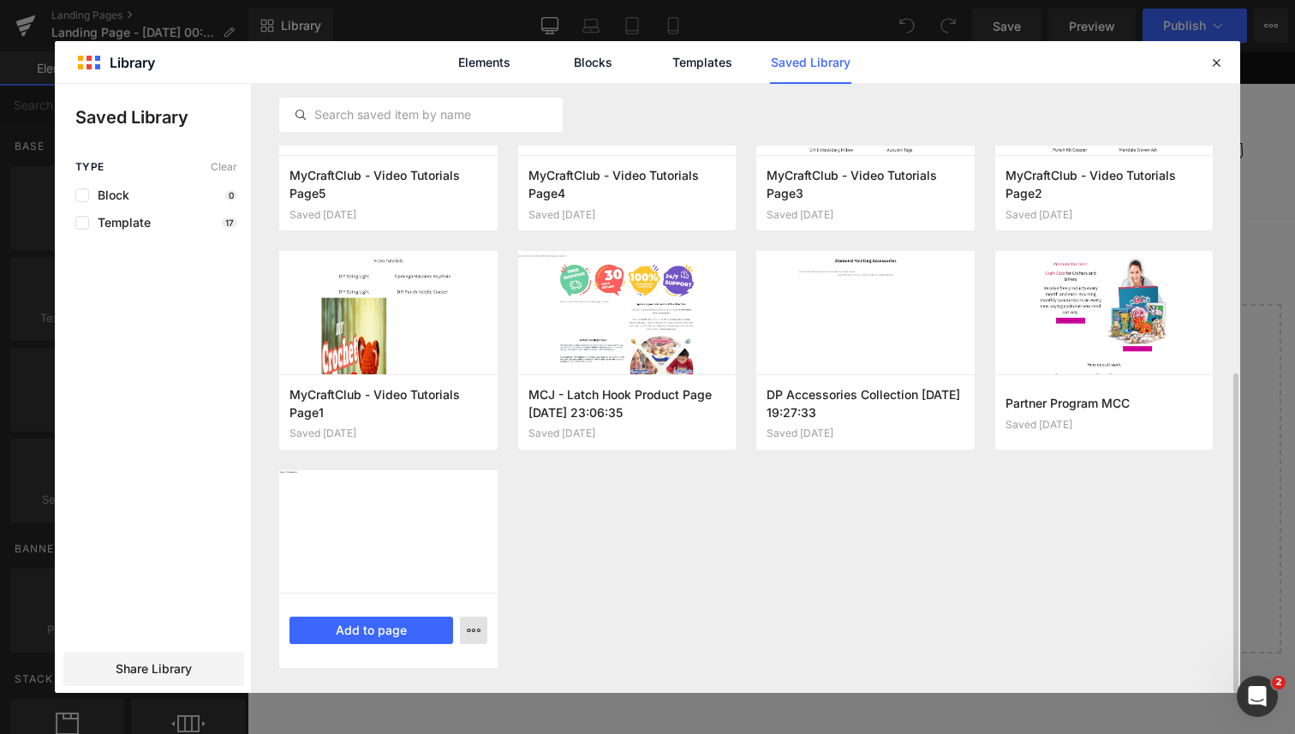
click at [460, 633] on button "button" at bounding box center [473, 630] width 27 height 27
click at [468, 590] on div "Delete" at bounding box center [389, 592] width 195 height 36
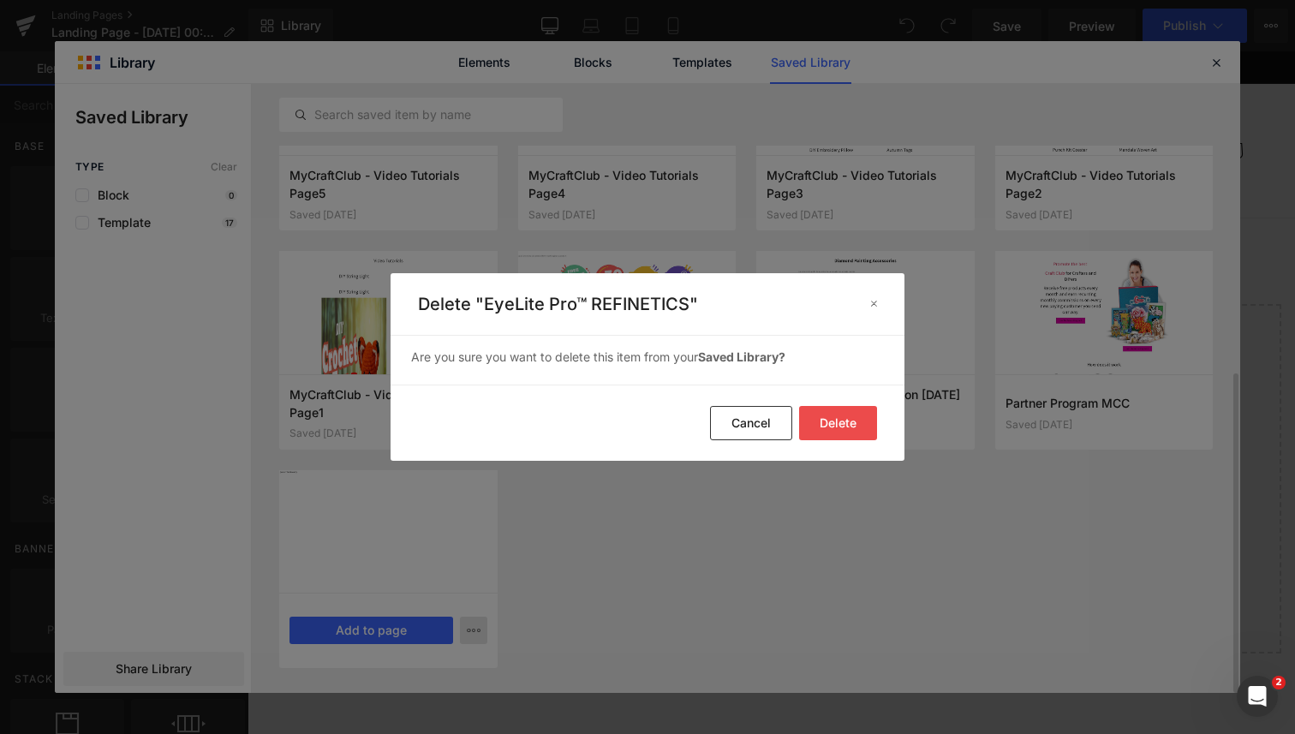
click at [835, 416] on button "Delete" at bounding box center [838, 423] width 78 height 34
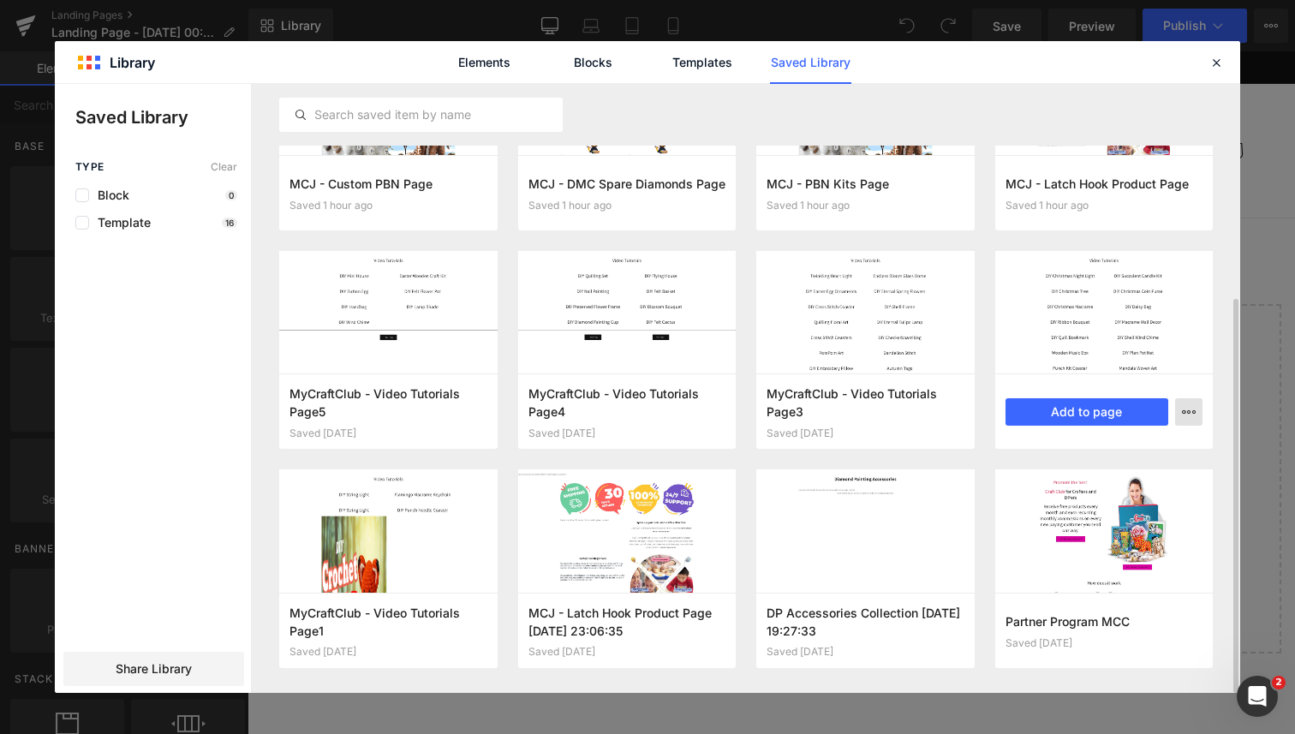
scroll to position [331, 0]
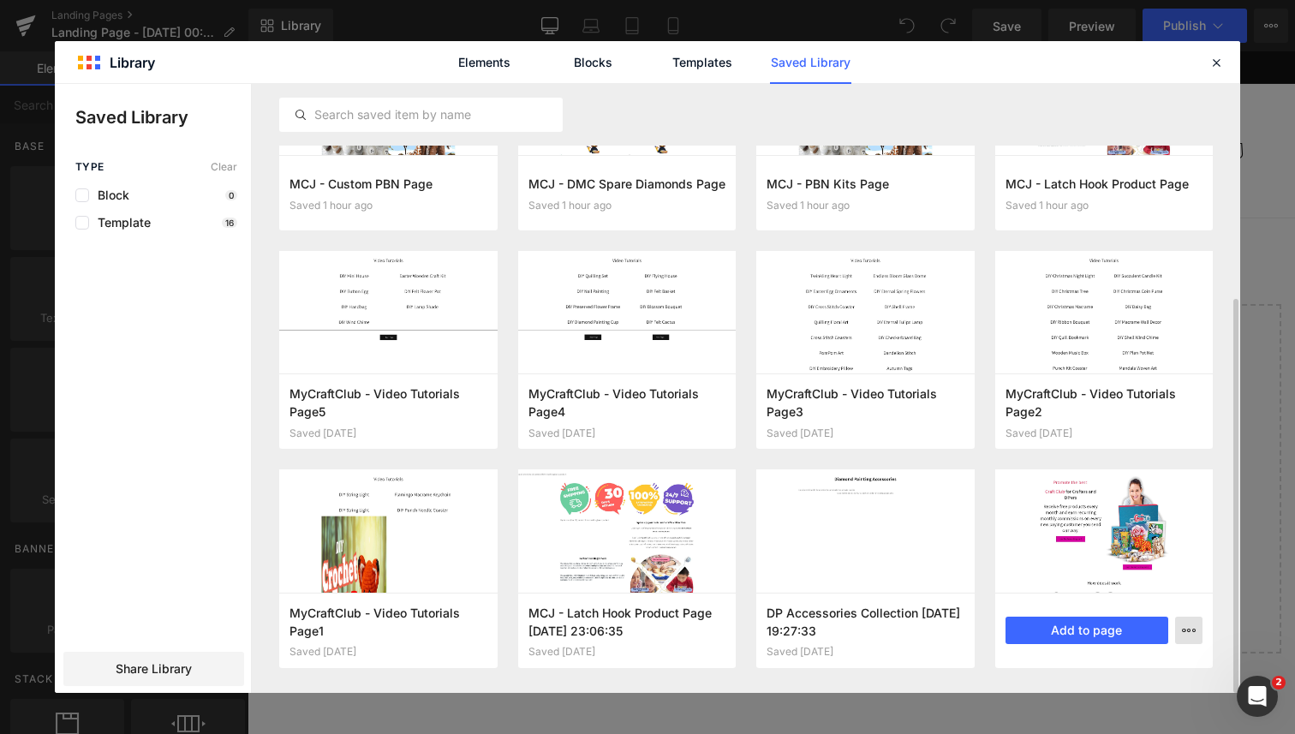
click at [1201, 633] on button "button" at bounding box center [1188, 630] width 27 height 27
click at [1138, 581] on div "Delete" at bounding box center [1104, 592] width 195 height 36
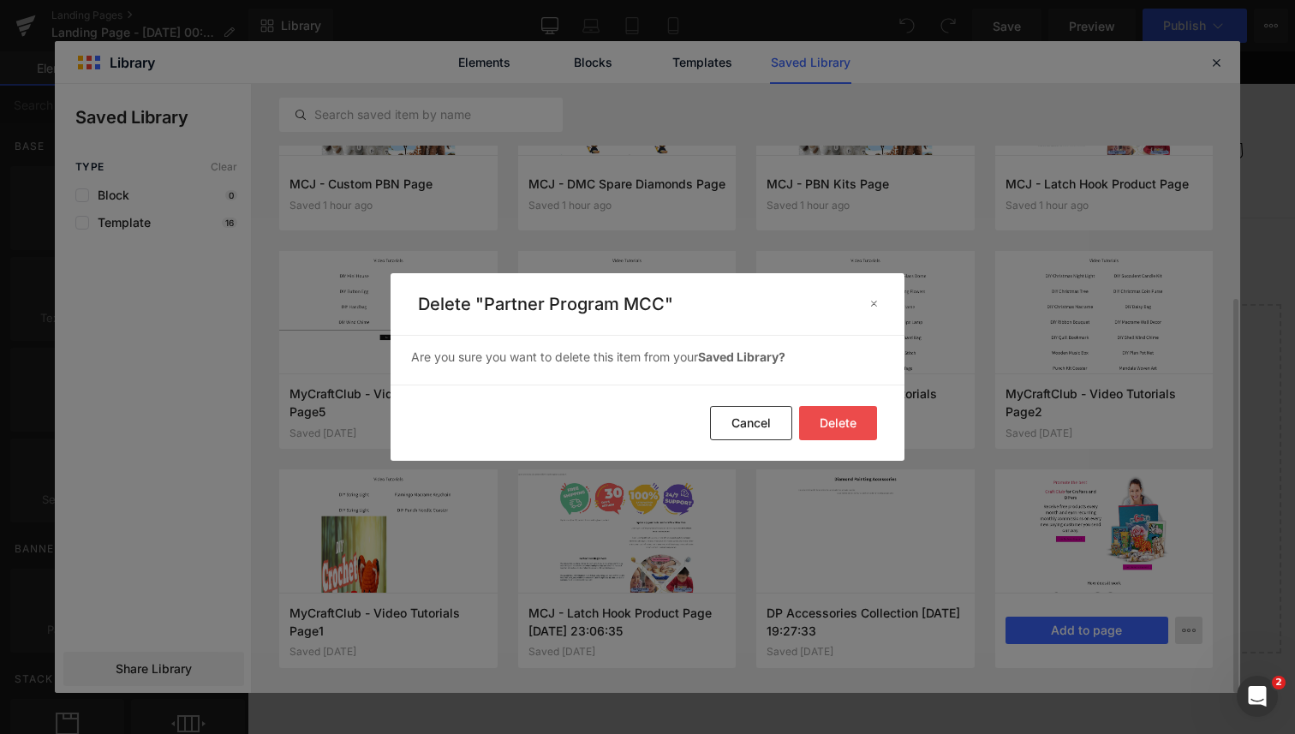
click at [847, 409] on button "Delete" at bounding box center [838, 423] width 78 height 34
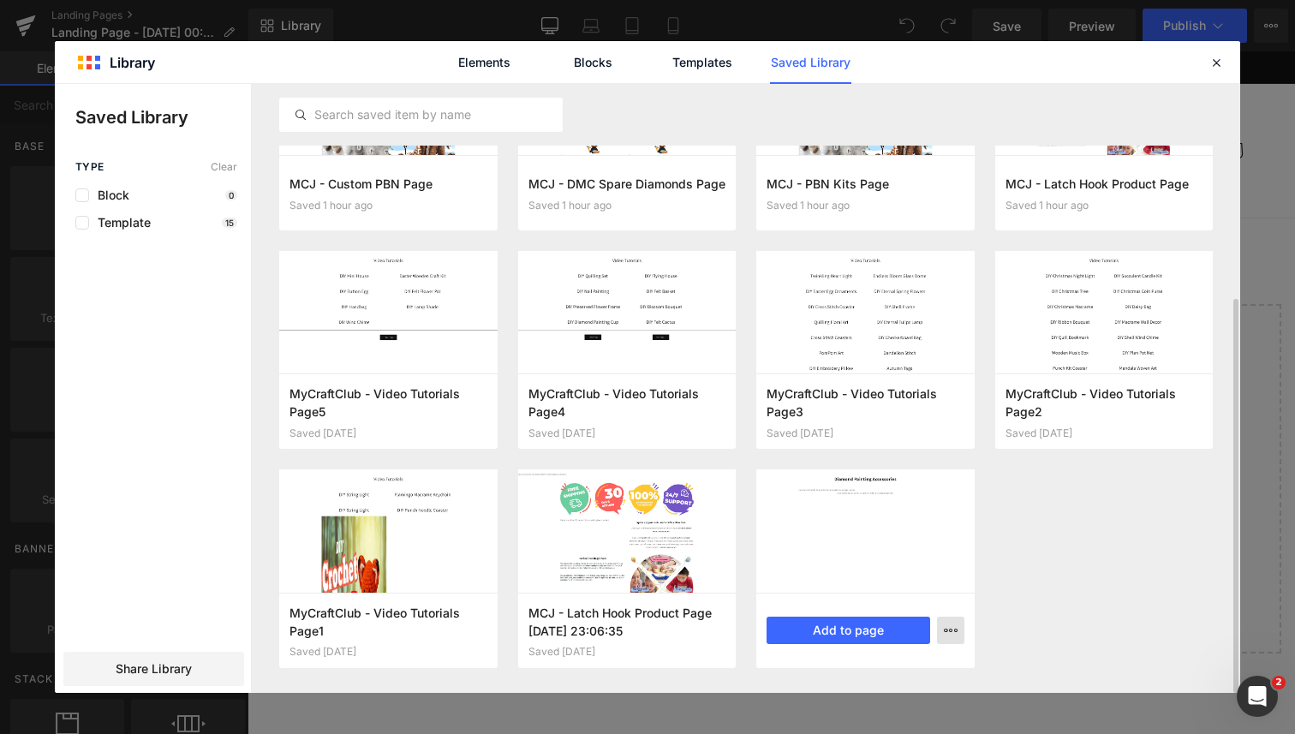
click at [958, 632] on button "button" at bounding box center [950, 630] width 27 height 27
click at [941, 599] on div "Delete" at bounding box center [866, 592] width 195 height 36
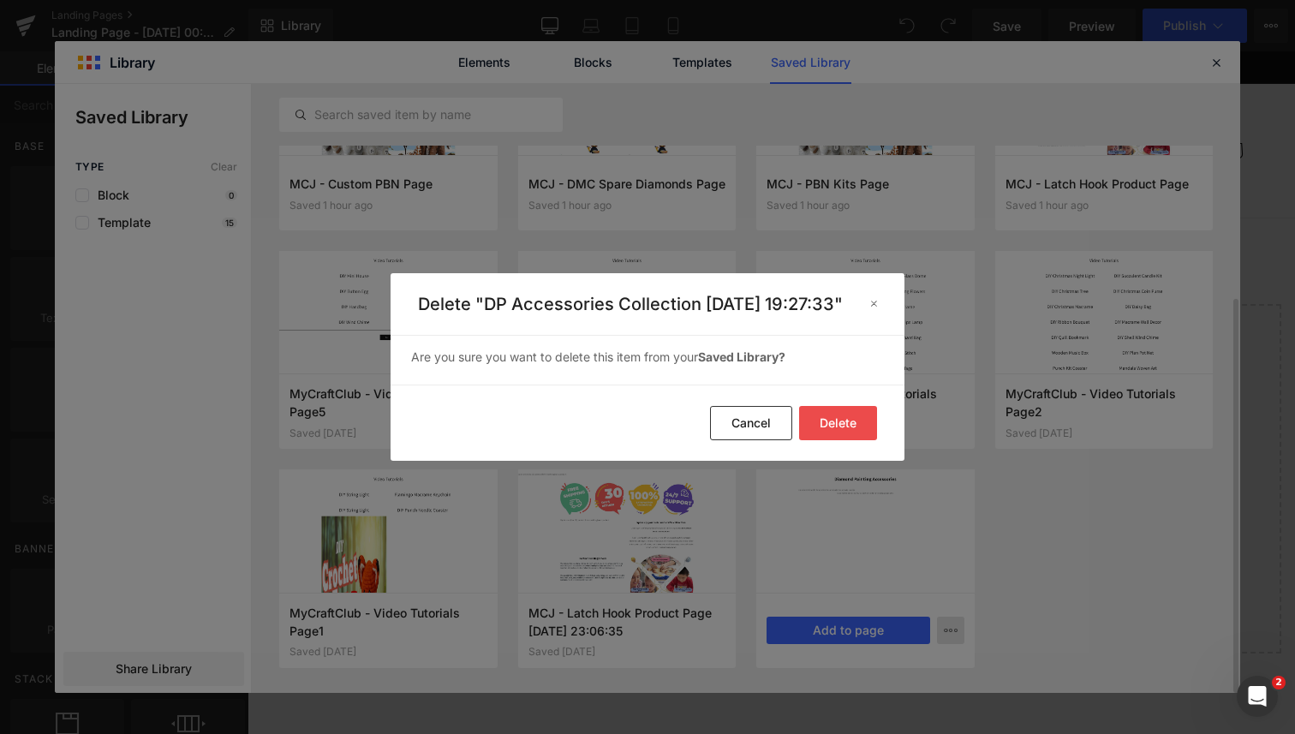
click at [863, 439] on button "Delete" at bounding box center [838, 423] width 78 height 34
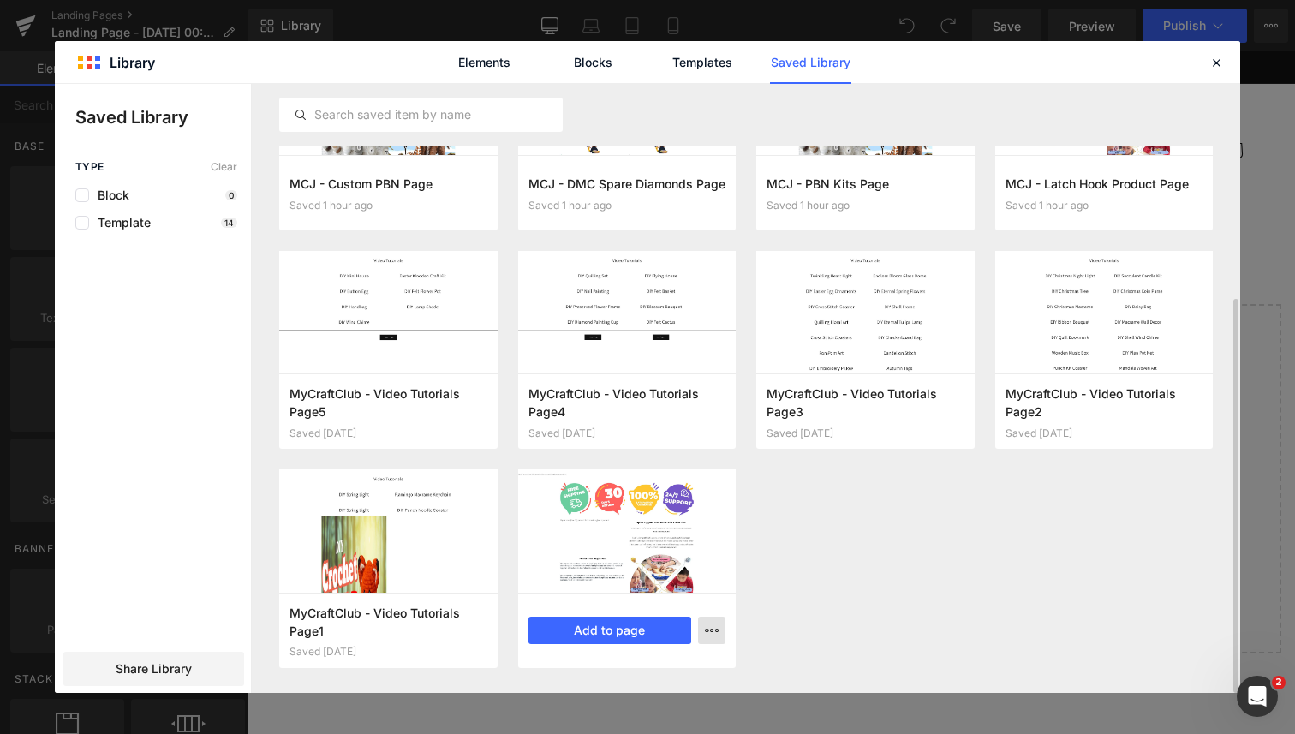
click at [714, 636] on icon "button" at bounding box center [712, 631] width 14 height 14
click at [671, 588] on div "Delete" at bounding box center [627, 592] width 195 height 36
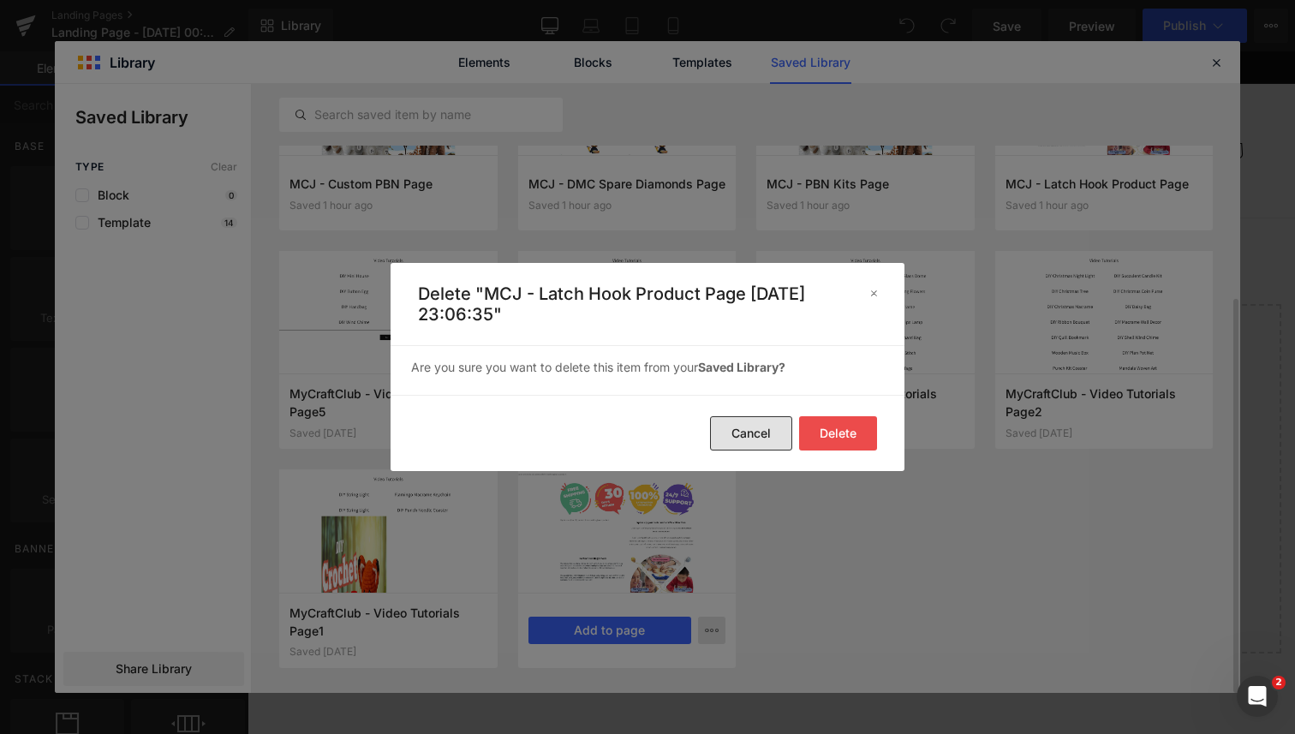
click at [740, 441] on button "Cancel" at bounding box center [751, 433] width 82 height 34
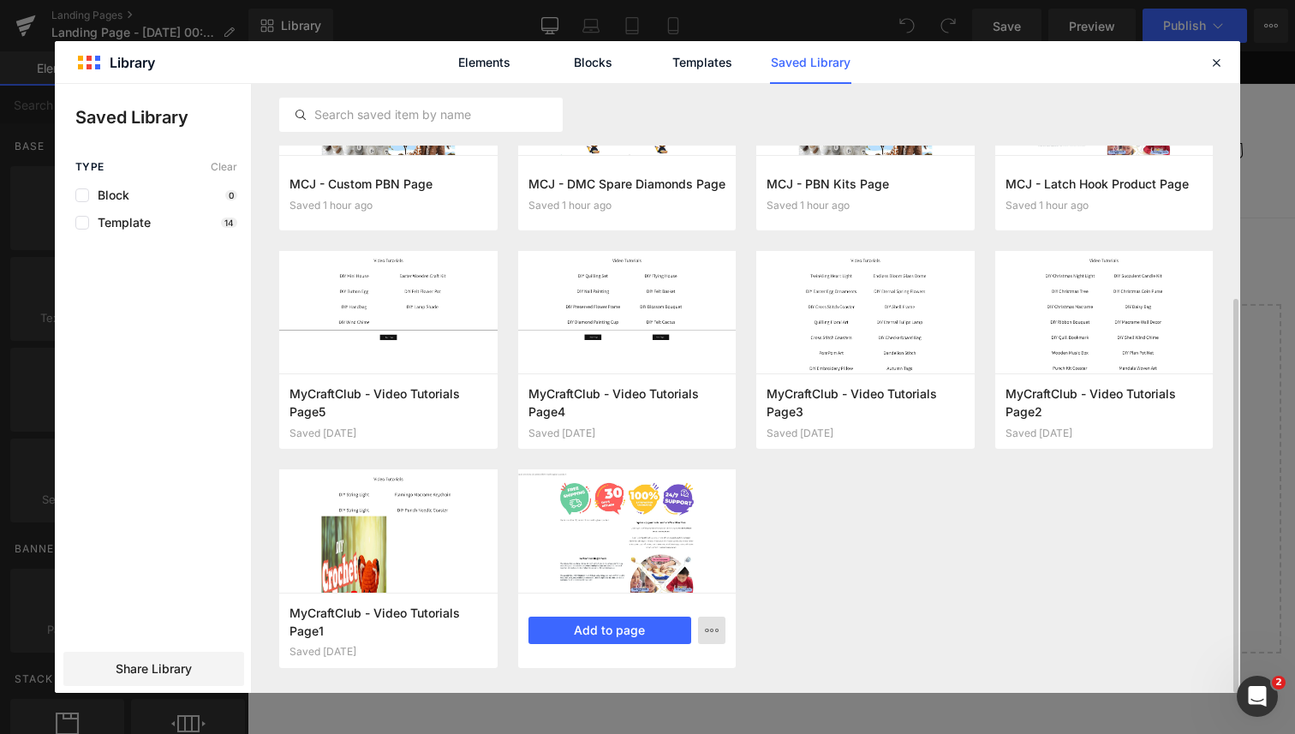
click at [812, 552] on div "Artist Choice Saved 1 hour ago Add to page MCJ - Custom Multi Panel DP Page Sav…" at bounding box center [746, 251] width 934 height 875
